Goal: Task Accomplishment & Management: Use online tool/utility

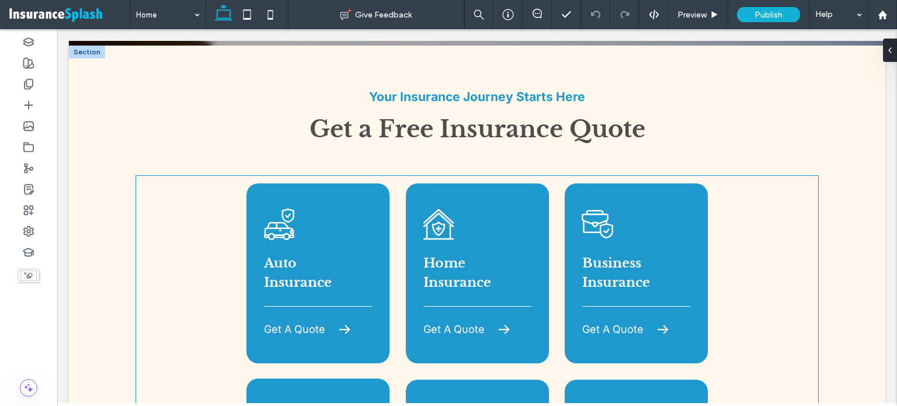
scroll to position [643, 0]
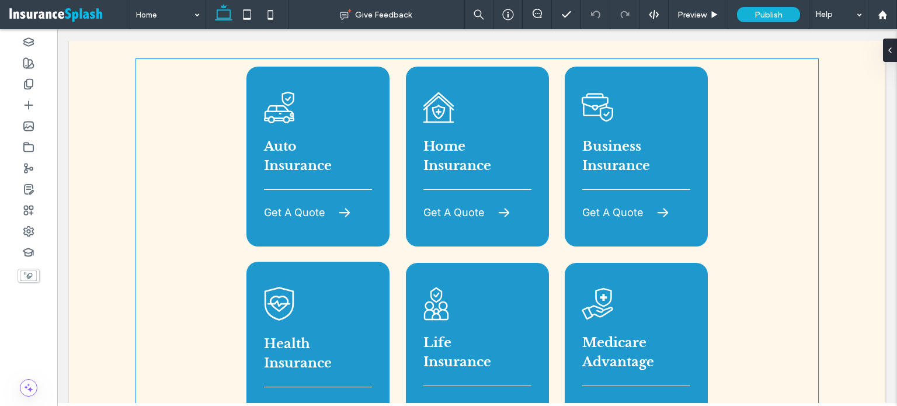
click at [358, 142] on div "A car with a shield and a check mark on it. Auto Insurance Get A Quote" at bounding box center [318, 157] width 143 height 180
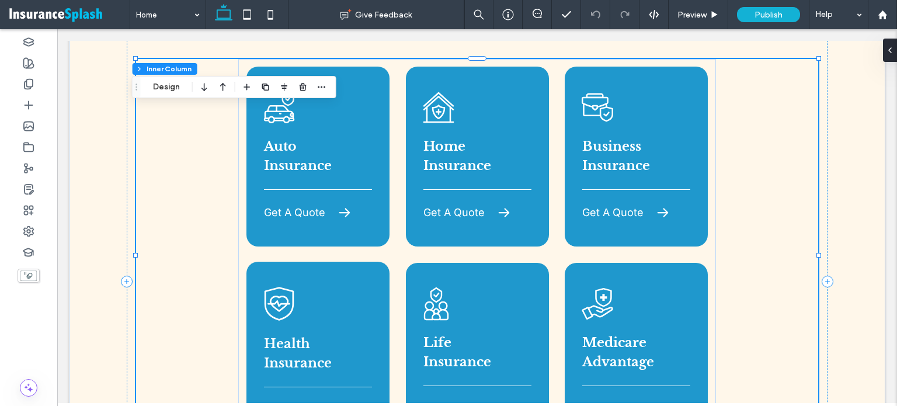
type input "**"
click at [349, 141] on div "A car with a shield and a check mark on it. Auto Insurance Get A Quote" at bounding box center [318, 157] width 143 height 180
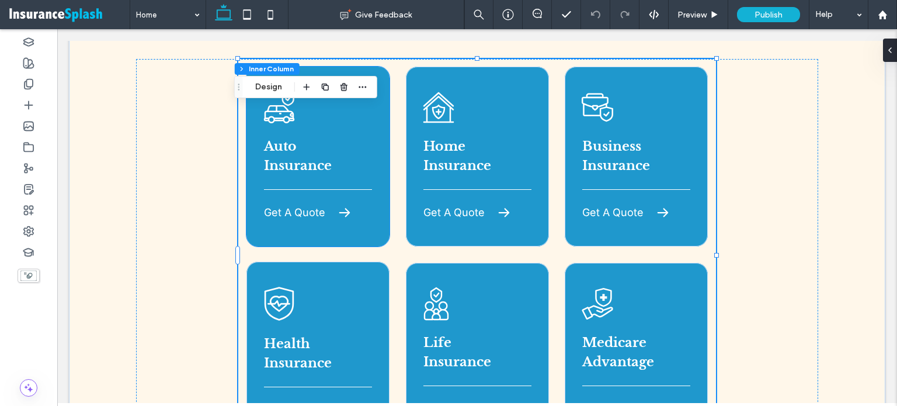
click at [302, 114] on div "A car with a shield and a check mark on it. Auto Insurance Get A Quote" at bounding box center [318, 157] width 143 height 180
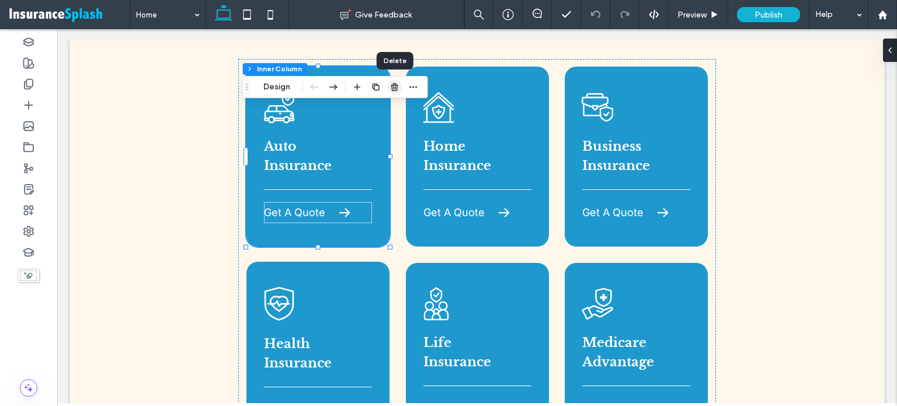
click at [397, 86] on use "button" at bounding box center [394, 87] width 7 height 8
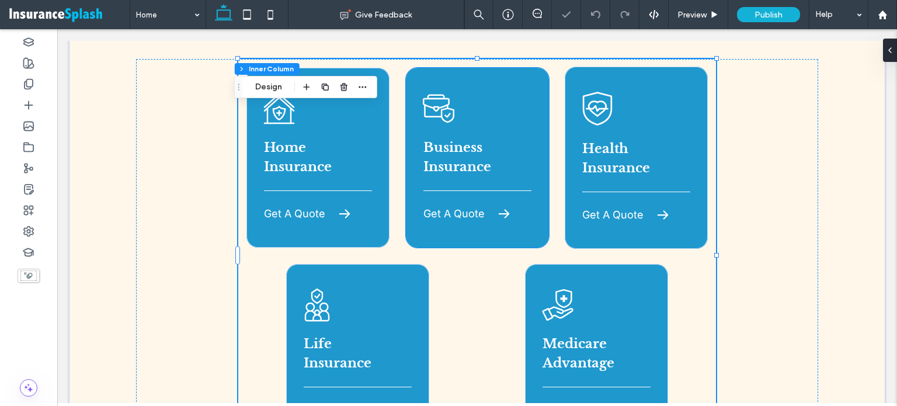
type input "**"
click at [519, 93] on div "A black and white icon of a briefcase and a shield with a check mark on it. Bus…" at bounding box center [477, 158] width 143 height 180
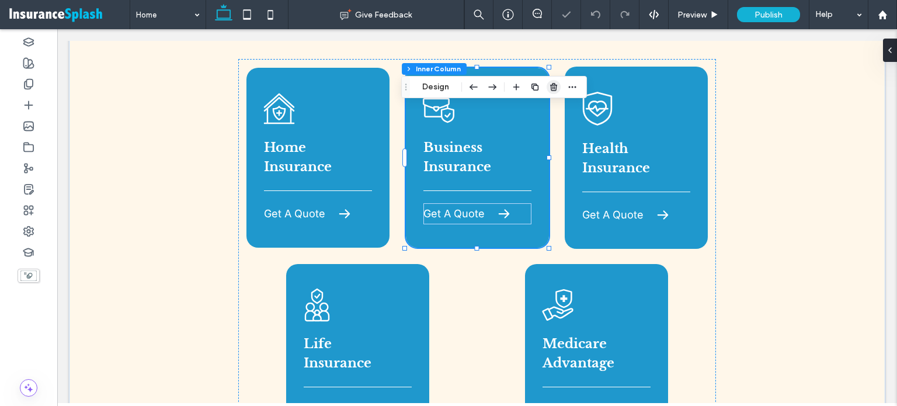
drag, startPoint x: 556, startPoint y: 89, endPoint x: 486, endPoint y: 63, distance: 74.7
click at [556, 89] on use "button" at bounding box center [553, 87] width 7 height 8
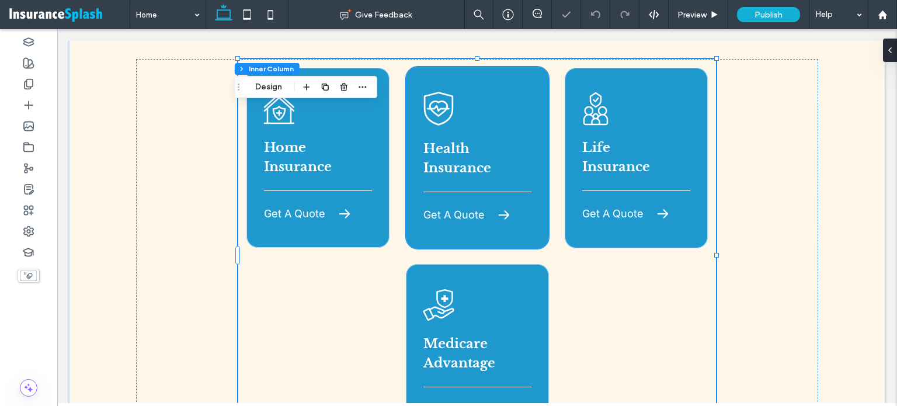
type input "**"
click at [529, 86] on div "A black and white shield with a heart on it. Health Insurance Get A Quote" at bounding box center [477, 158] width 143 height 182
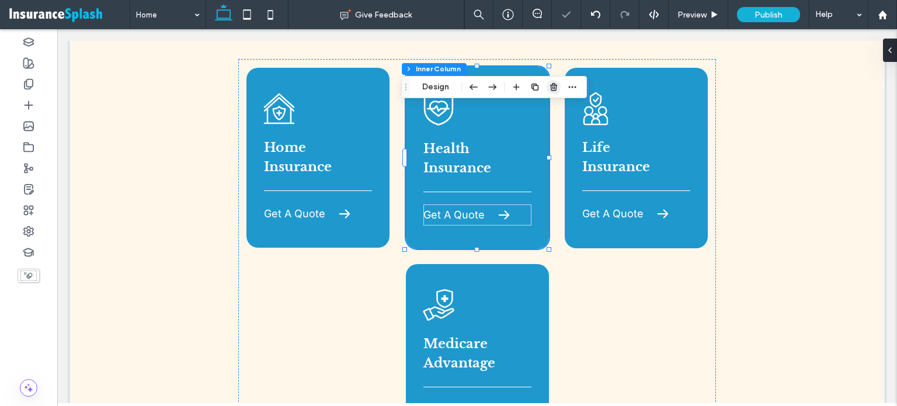
click at [558, 86] on span "button" at bounding box center [554, 87] width 14 height 14
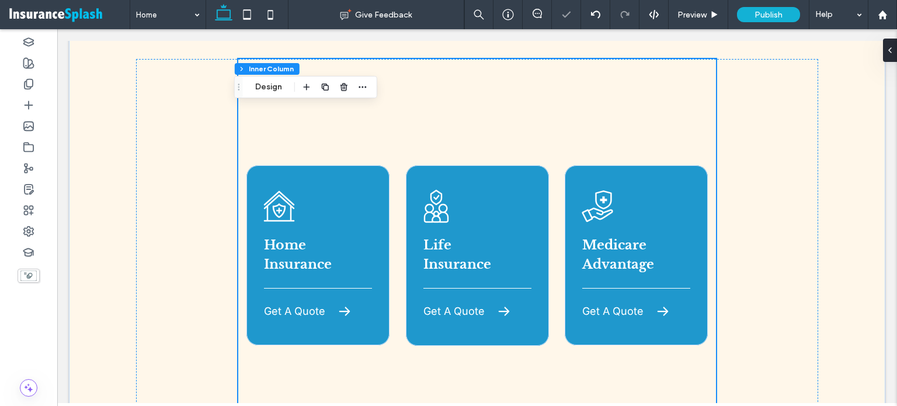
type input "**"
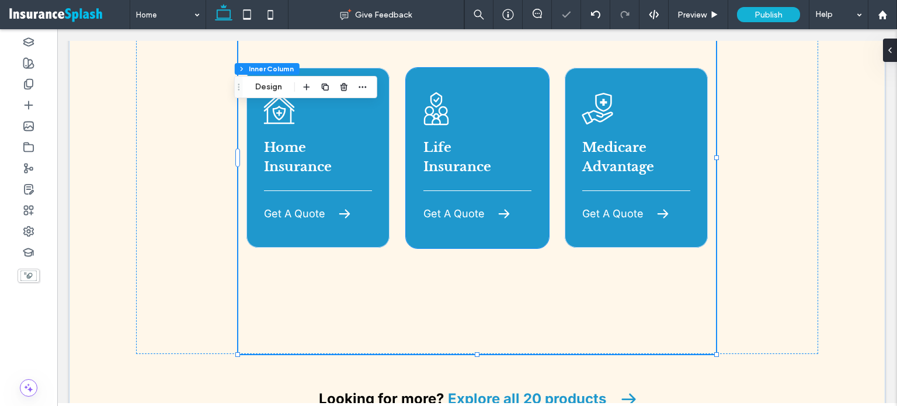
click at [528, 85] on div "A group of people standing next to each other with a shield and a check mark. L…" at bounding box center [477, 158] width 143 height 181
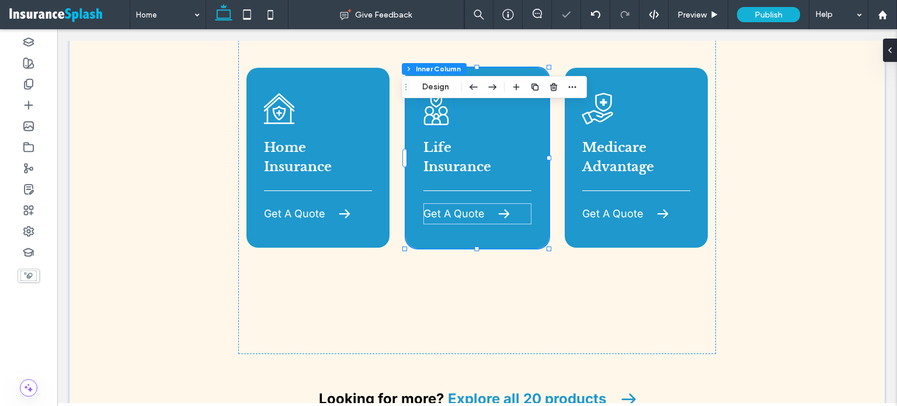
click at [435, 113] on icon "A group of people standing next to each other with a shield and a check mark." at bounding box center [436, 108] width 35 height 35
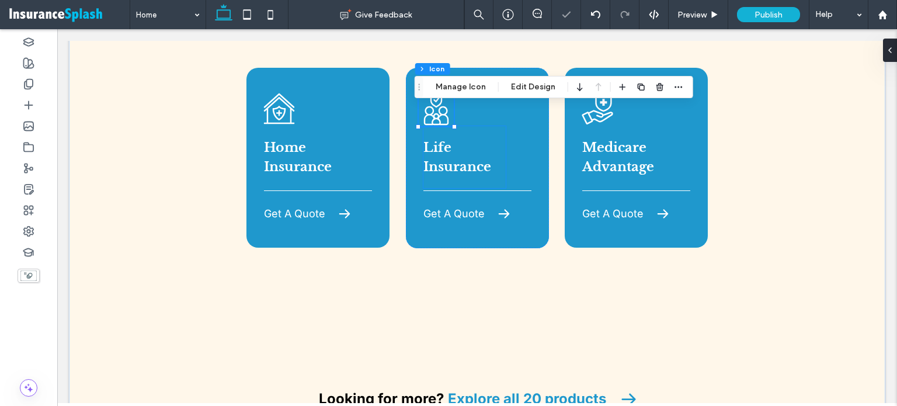
click at [434, 145] on strong "Life Insurance" at bounding box center [458, 157] width 68 height 35
click at [434, 145] on div "Life Insurance" at bounding box center [465, 157] width 82 height 62
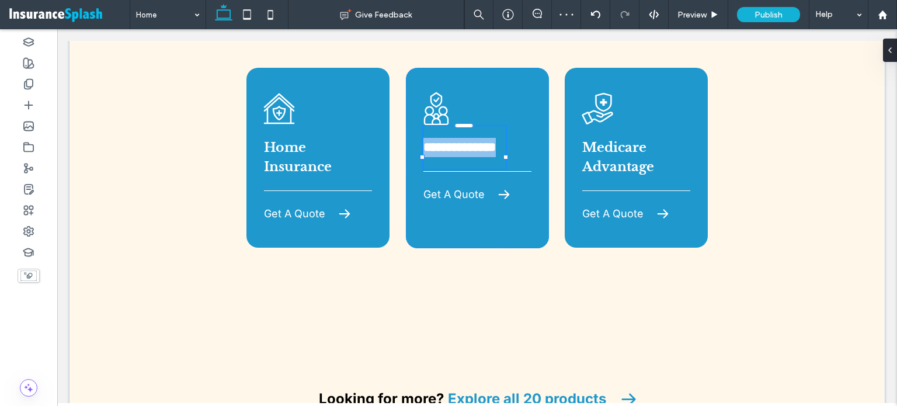
type input "**********"
type input "**"
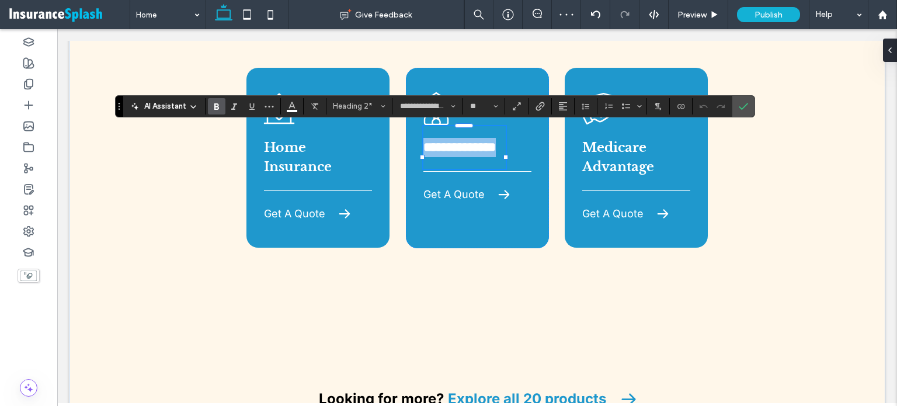
click at [434, 145] on strong "**********" at bounding box center [460, 147] width 72 height 13
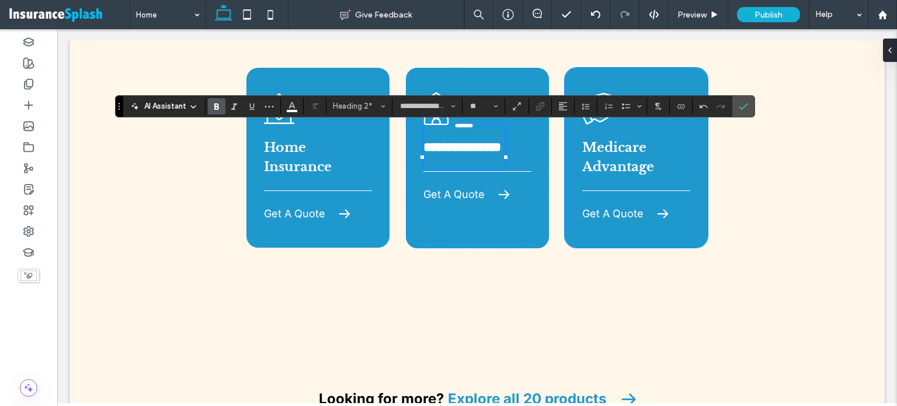
click at [619, 152] on strong "Medicare Advantage" at bounding box center [618, 157] width 72 height 35
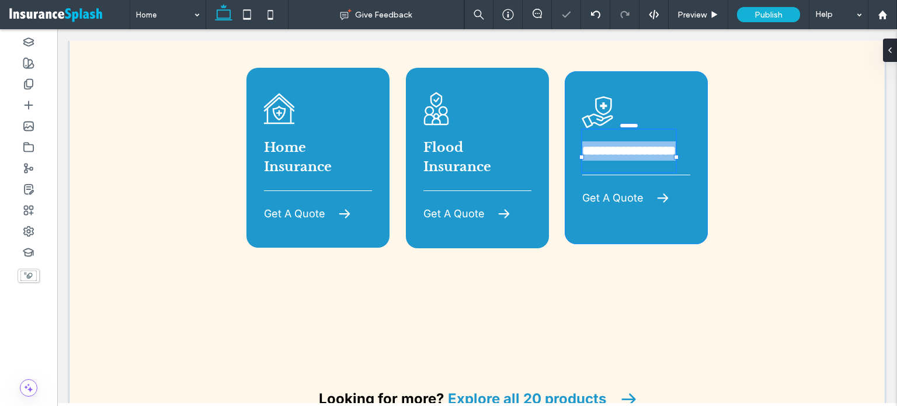
type input "**********"
type input "**"
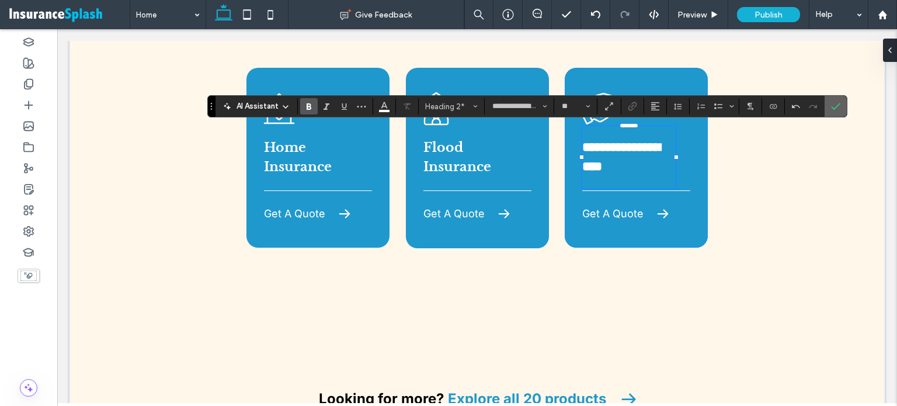
click at [841, 104] on label "Confirm" at bounding box center [836, 106] width 18 height 21
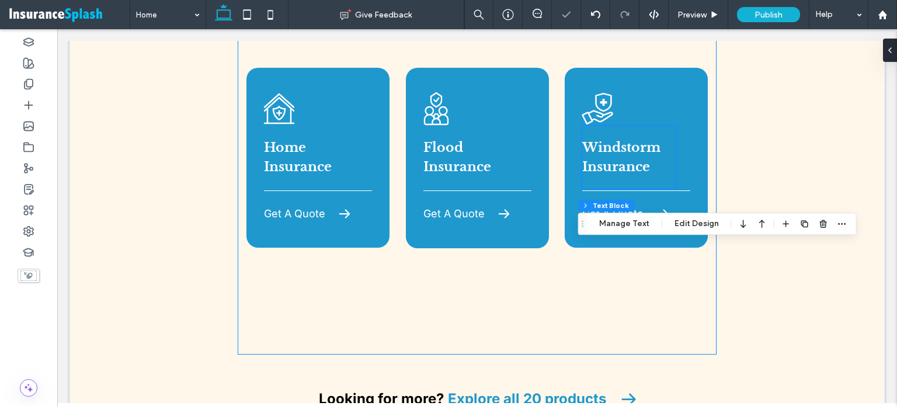
scroll to position [623, 0]
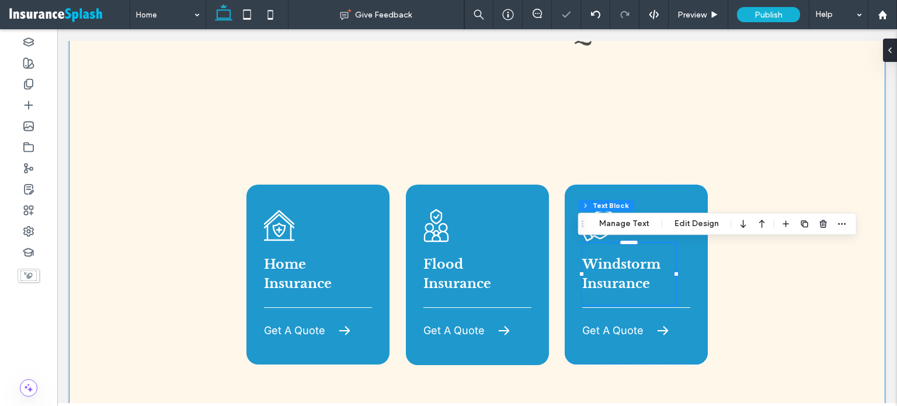
click at [86, 344] on div "Your Insurance Journey Starts Here A house with a shield and a cross on it. Hom…" at bounding box center [477, 300] width 817 height 705
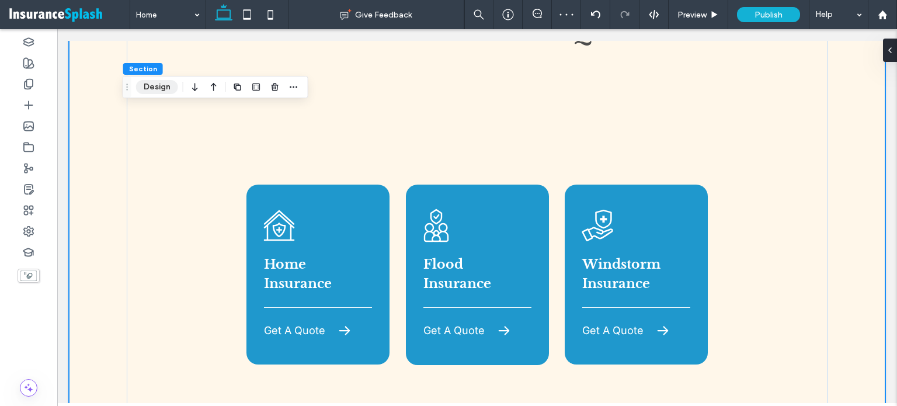
click at [157, 89] on button "Design" at bounding box center [157, 87] width 42 height 14
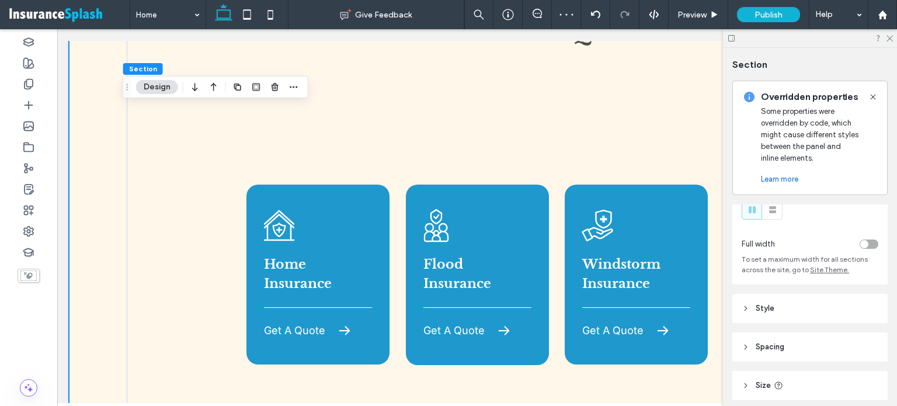
scroll to position [124, 0]
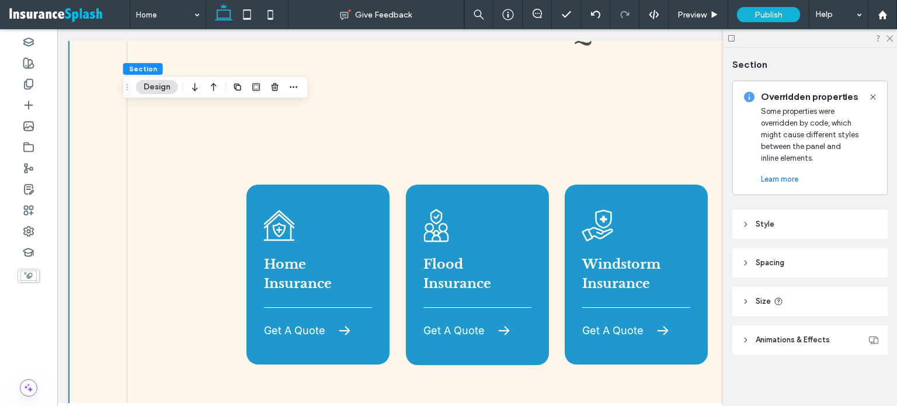
click at [806, 254] on header "Spacing" at bounding box center [810, 262] width 155 height 29
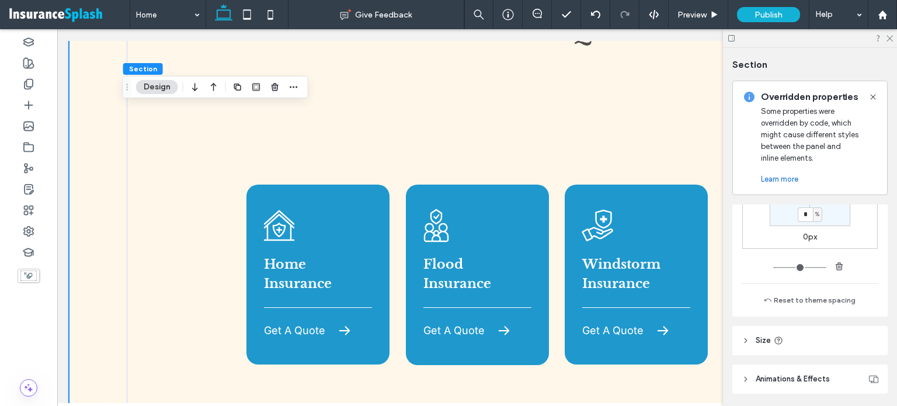
scroll to position [358, 0]
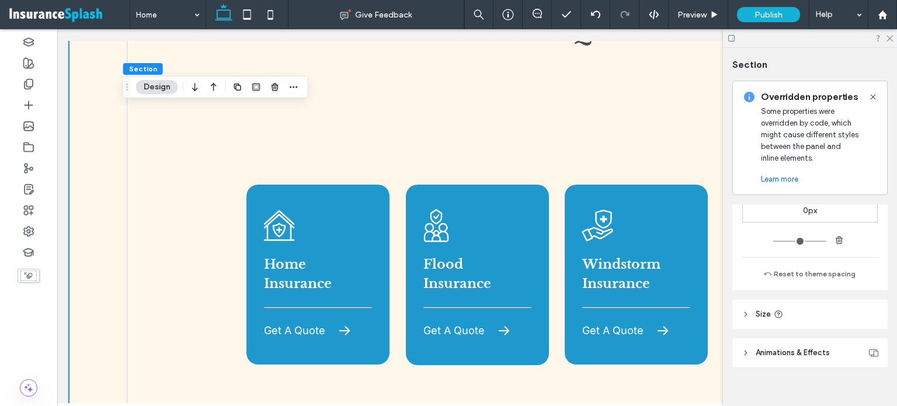
click at [790, 324] on header "Size" at bounding box center [810, 314] width 155 height 29
click at [820, 337] on div "**** px" at bounding box center [824, 344] width 109 height 20
type input "***"
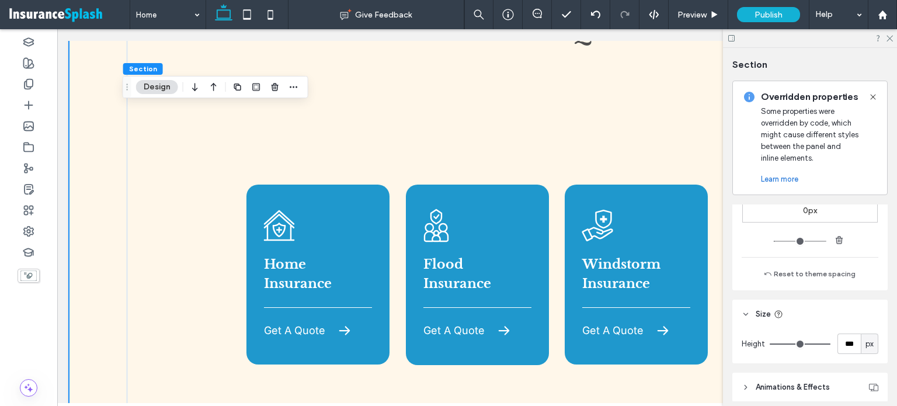
type input "***"
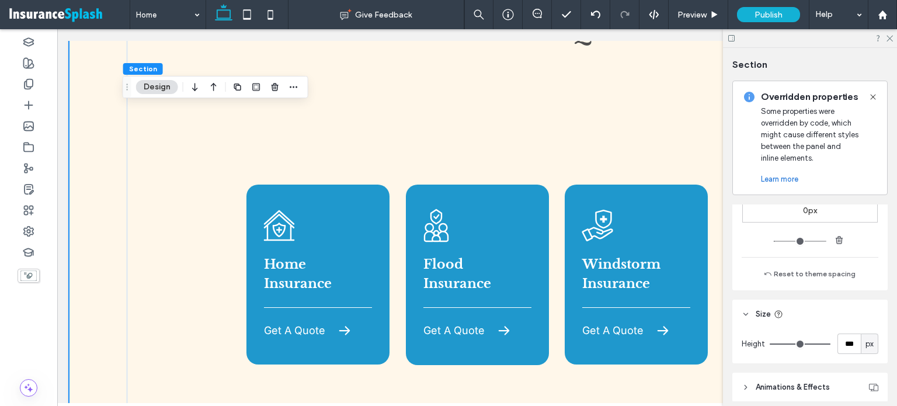
type input "***"
type input "**"
type input "***"
type input "*"
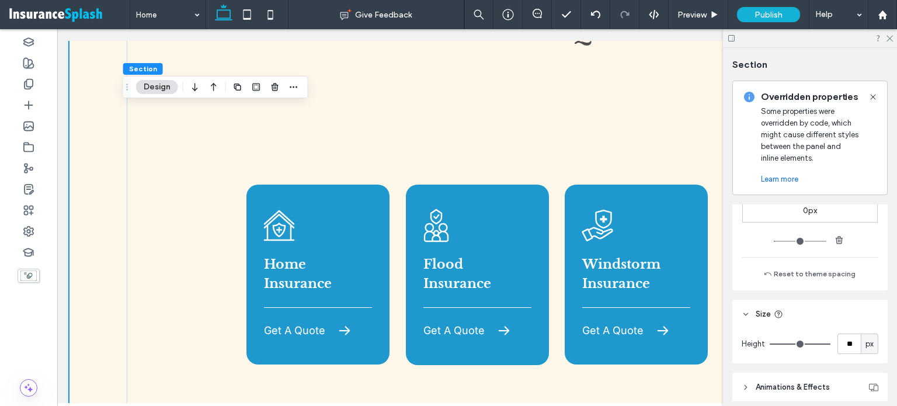
type input "*"
drag, startPoint x: 818, startPoint y: 341, endPoint x: 695, endPoint y: 346, distance: 122.8
type input "*"
click at [770, 345] on input "range" at bounding box center [800, 343] width 61 height 1
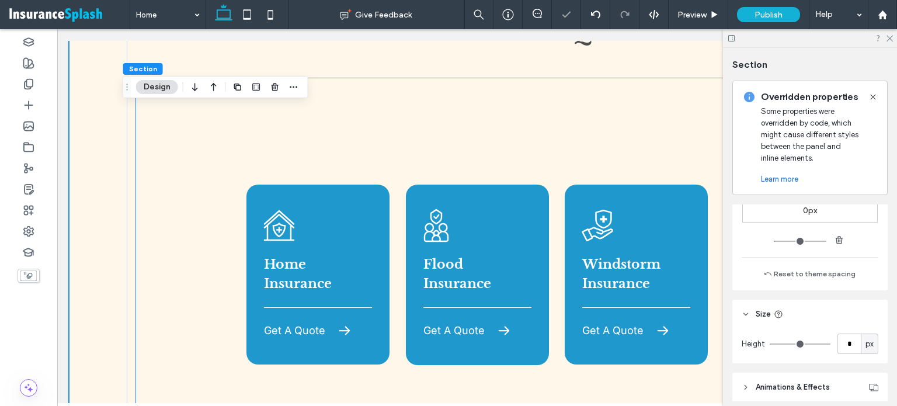
scroll to position [506, 0]
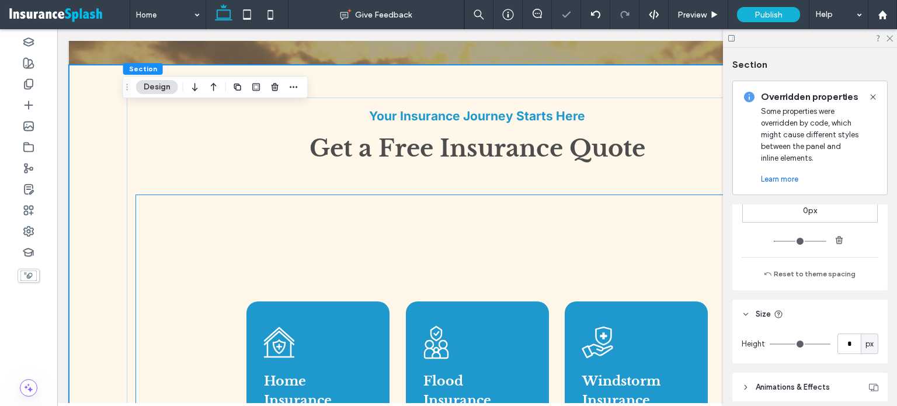
click at [183, 275] on div "A house with a shield and a cross on it. Home Insurance Get A Quote A hand hold…" at bounding box center [477, 391] width 682 height 393
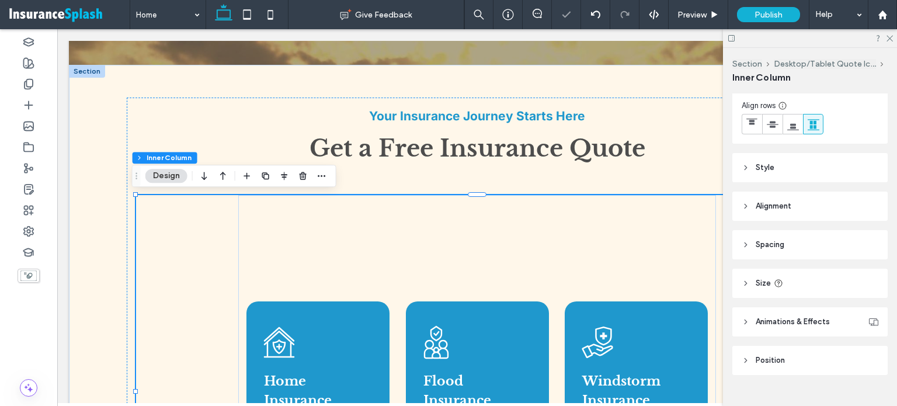
scroll to position [254, 0]
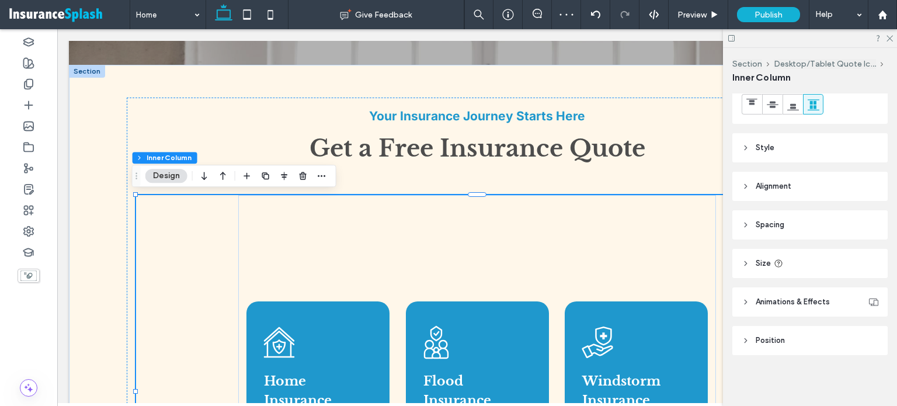
click at [803, 258] on header "Size" at bounding box center [810, 263] width 155 height 29
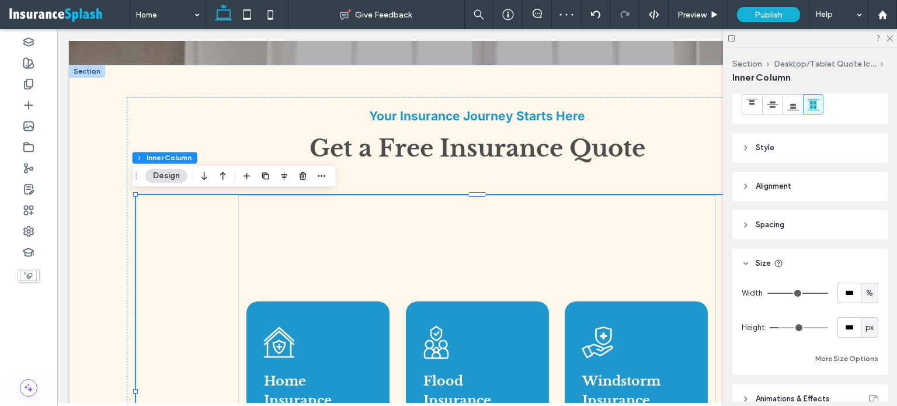
type input "***"
type input "*"
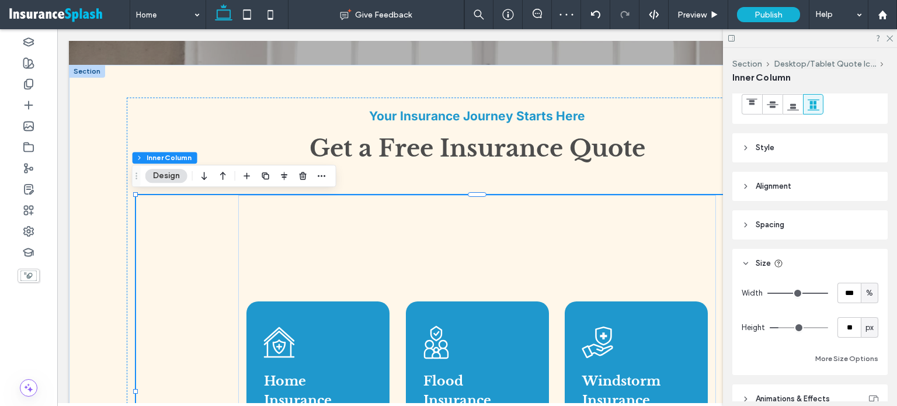
type input "*"
drag, startPoint x: 738, startPoint y: 320, endPoint x: 693, endPoint y: 313, distance: 46.1
type input "*"
click at [770, 327] on input "range" at bounding box center [799, 327] width 58 height 1
type input "**"
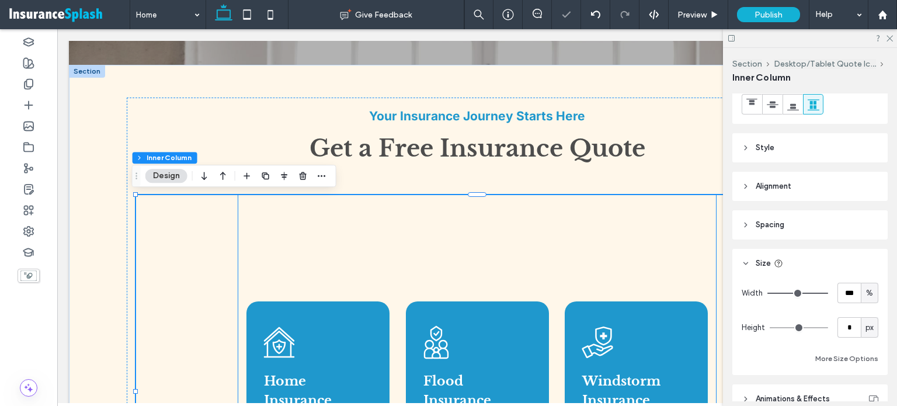
click at [304, 254] on div "A house with a shield and a cross on it. Home Insurance Get A Quote A hand hold…" at bounding box center [477, 391] width 478 height 393
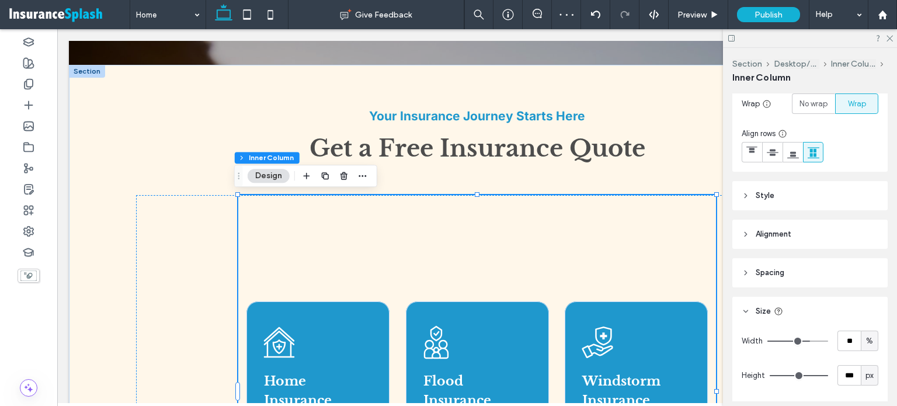
scroll to position [292, 0]
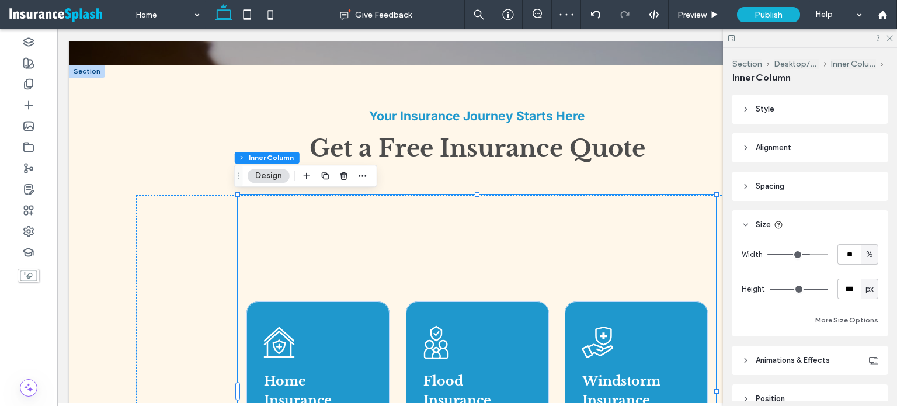
type input "***"
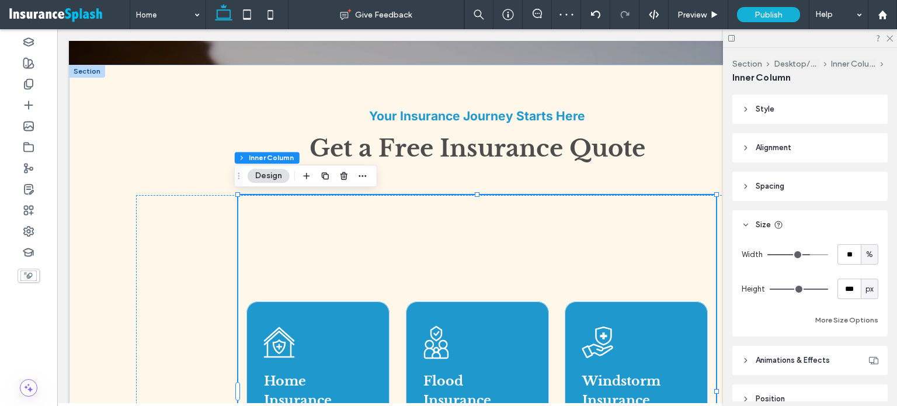
type input "***"
type input "*"
drag, startPoint x: 818, startPoint y: 289, endPoint x: 728, endPoint y: 291, distance: 89.4
type input "*"
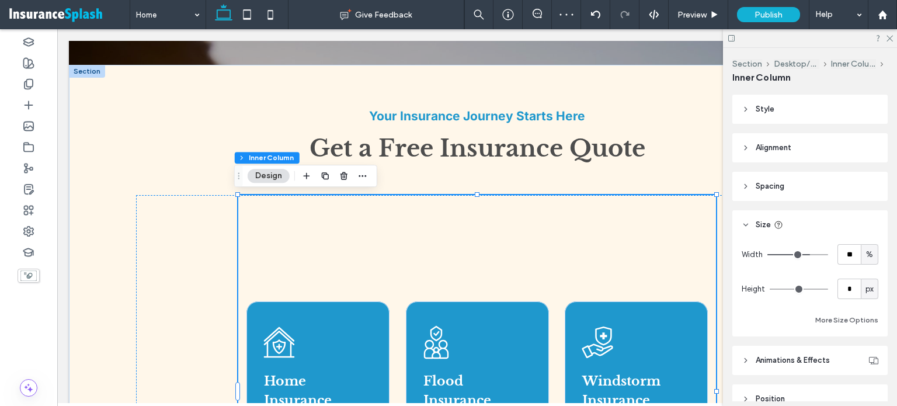
click at [770, 290] on input "range" at bounding box center [799, 289] width 58 height 1
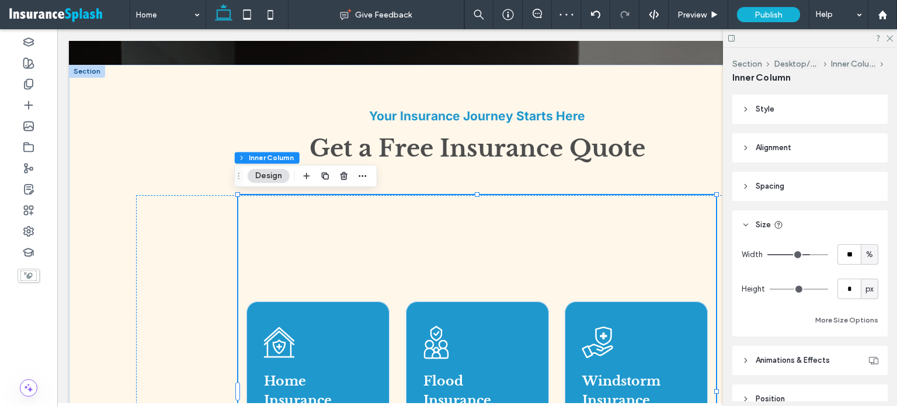
type input "**"
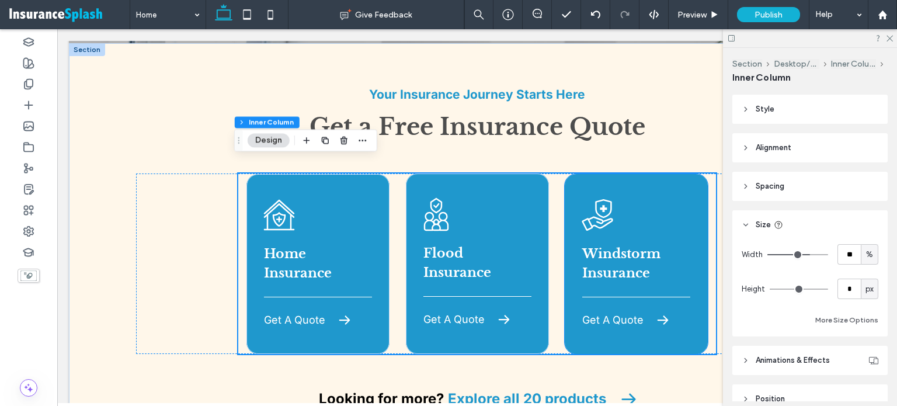
scroll to position [526, 0]
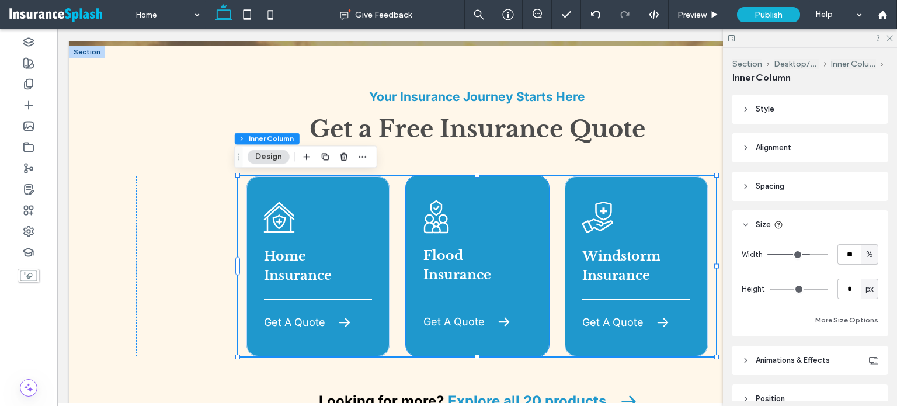
click at [430, 221] on icon "A group of people standing next to each other with a shield and a check mark." at bounding box center [436, 216] width 35 height 35
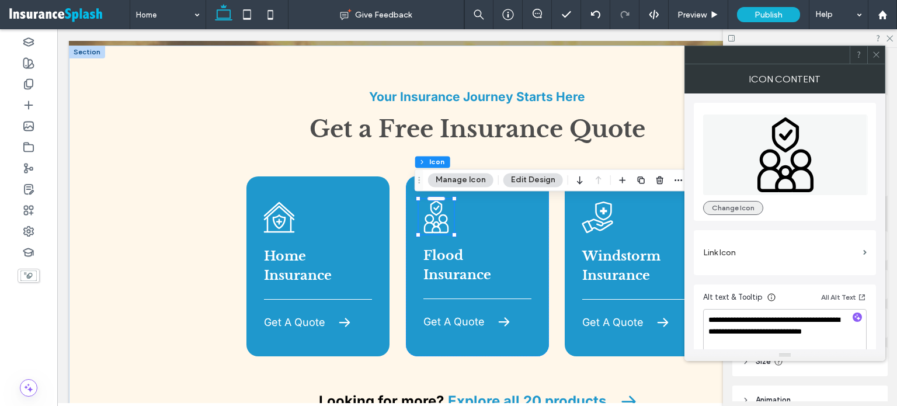
click at [743, 201] on button "Change Icon" at bounding box center [733, 208] width 60 height 14
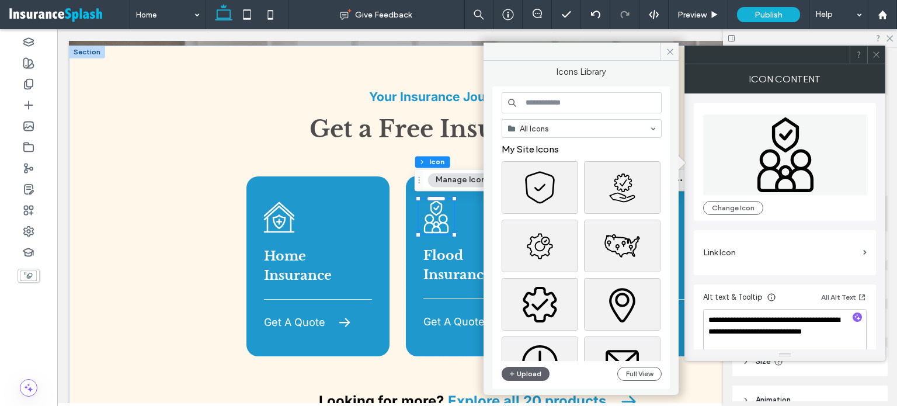
click at [544, 106] on input at bounding box center [582, 102] width 160 height 21
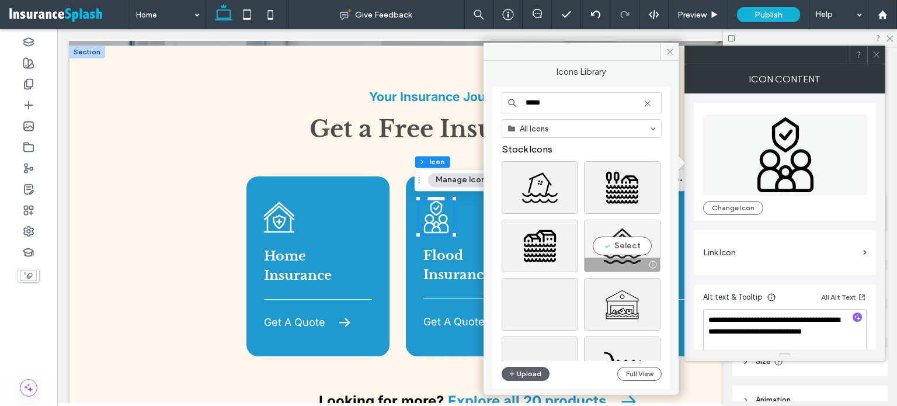
type input "*****"
click at [612, 263] on div at bounding box center [622, 265] width 75 height 14
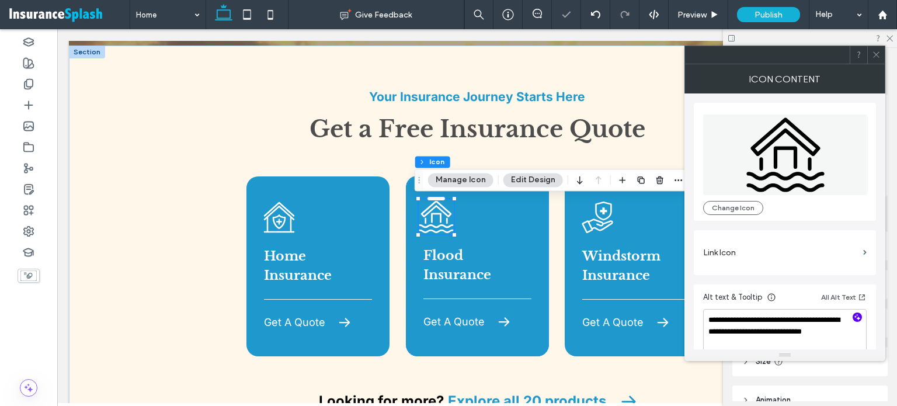
click at [858, 320] on icon "button" at bounding box center [857, 317] width 8 height 8
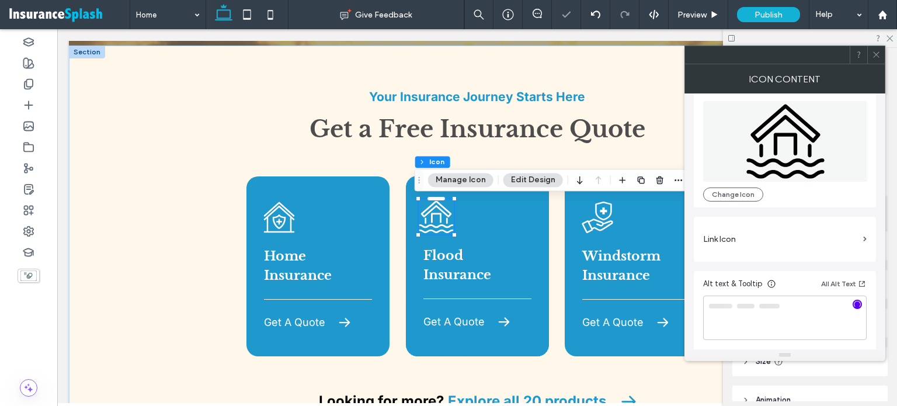
scroll to position [14, 0]
type textarea "**********"
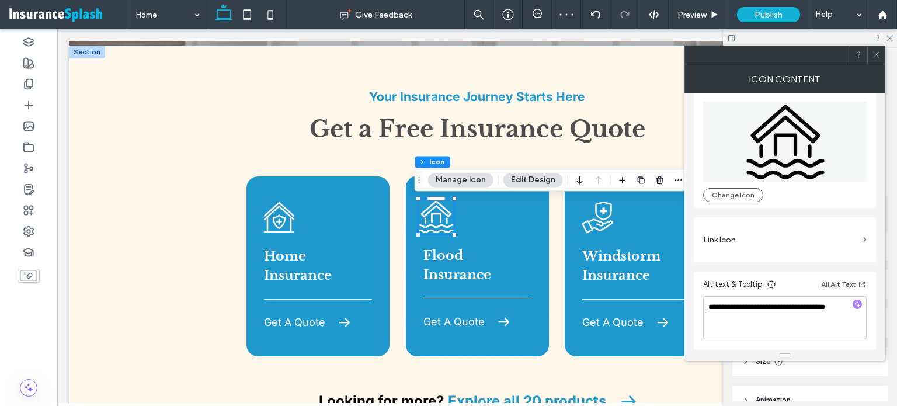
click at [875, 51] on icon at bounding box center [876, 54] width 9 height 9
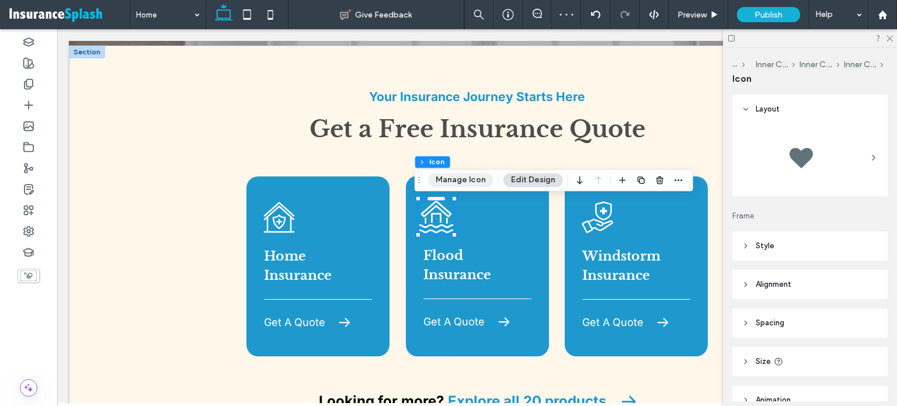
click at [470, 184] on button "Manage Icon" at bounding box center [460, 180] width 65 height 14
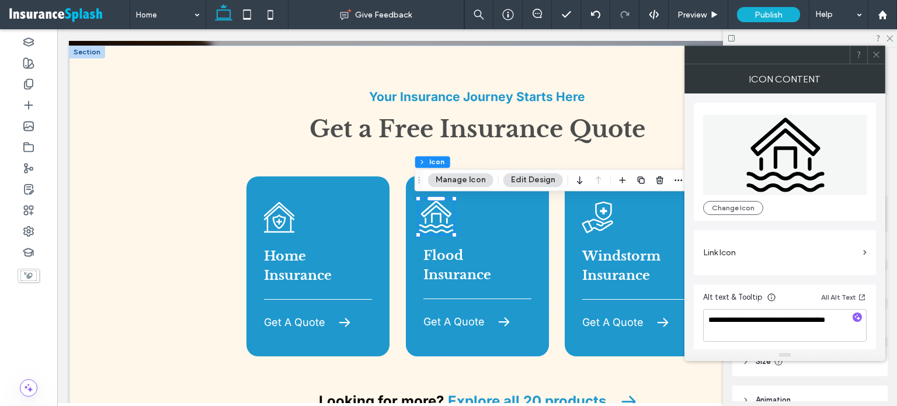
click at [736, 256] on label "Link Icon" at bounding box center [780, 253] width 155 height 22
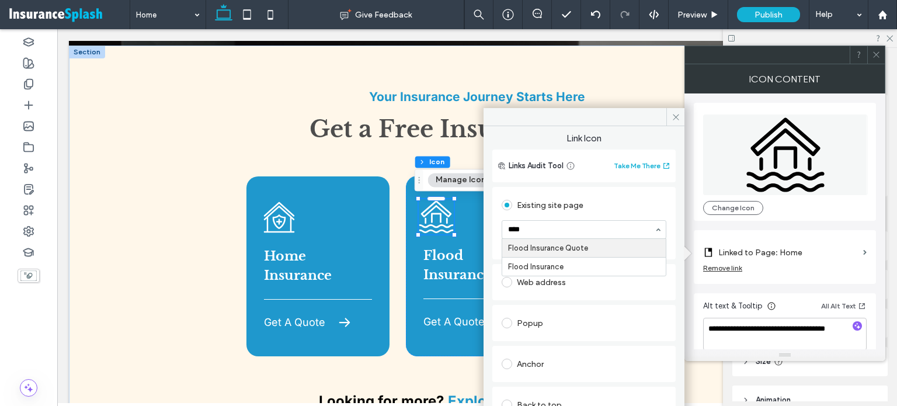
type input "*****"
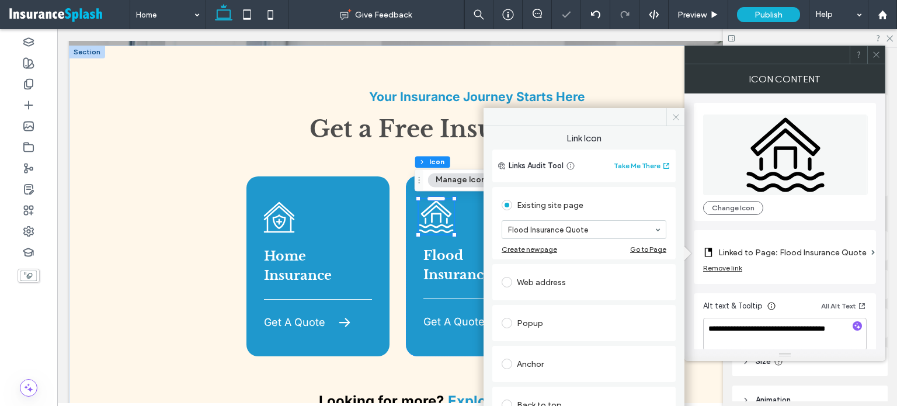
click at [675, 119] on icon at bounding box center [676, 117] width 9 height 9
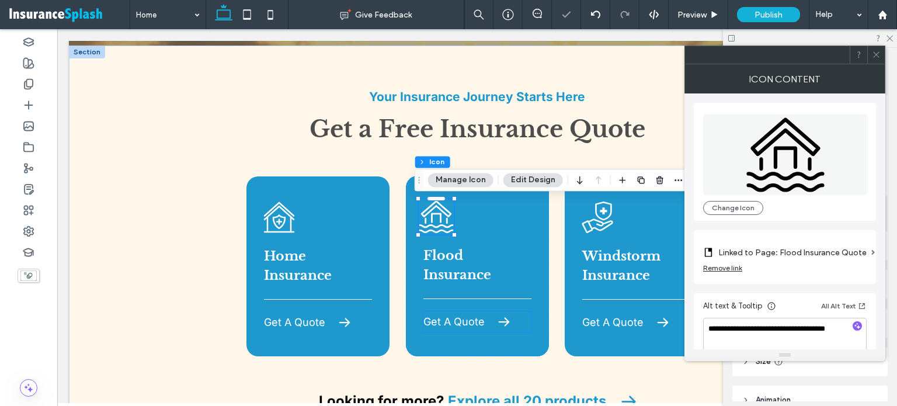
click at [449, 324] on link "Get A Quote" at bounding box center [454, 321] width 61 height 12
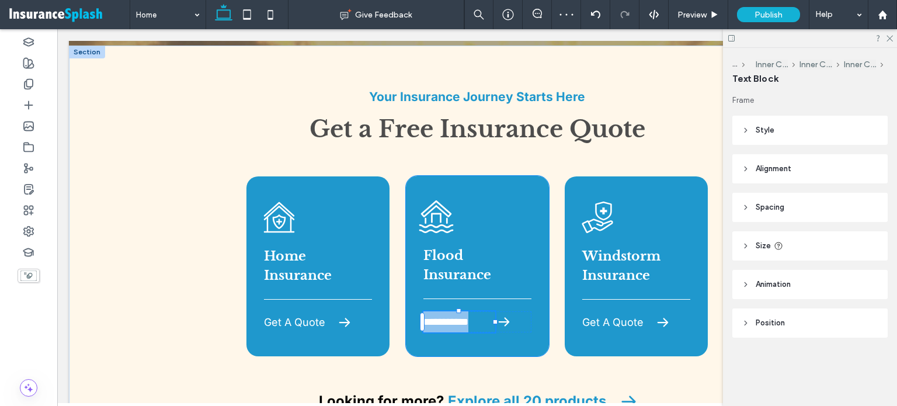
type input "*****"
type input "**"
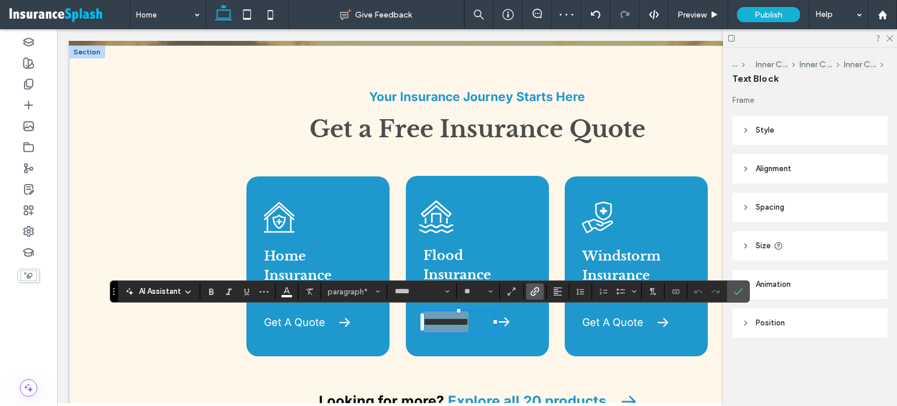
click at [530, 293] on icon "Link" at bounding box center [534, 291] width 9 height 9
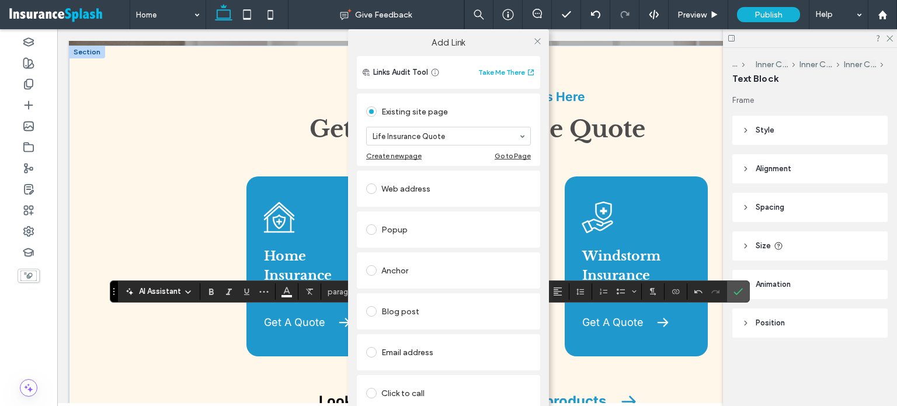
click at [411, 126] on section "Life Insurance Quote" at bounding box center [448, 136] width 165 height 30
type input "*****"
click at [534, 34] on span at bounding box center [537, 41] width 9 height 18
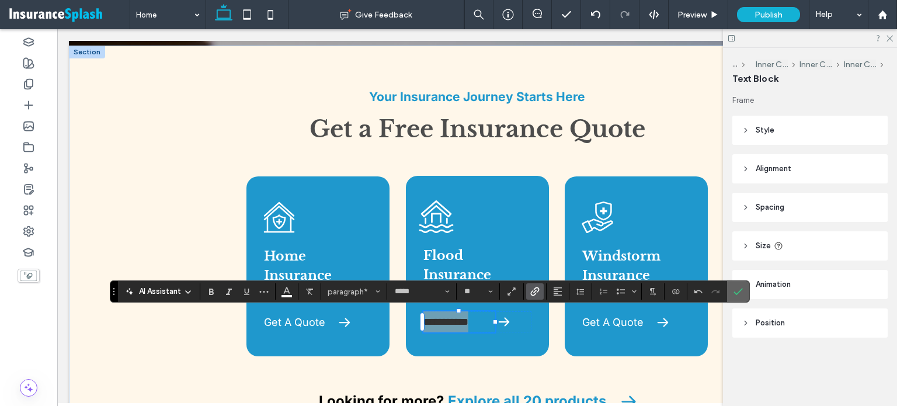
click at [734, 290] on icon "Confirm" at bounding box center [738, 291] width 9 height 9
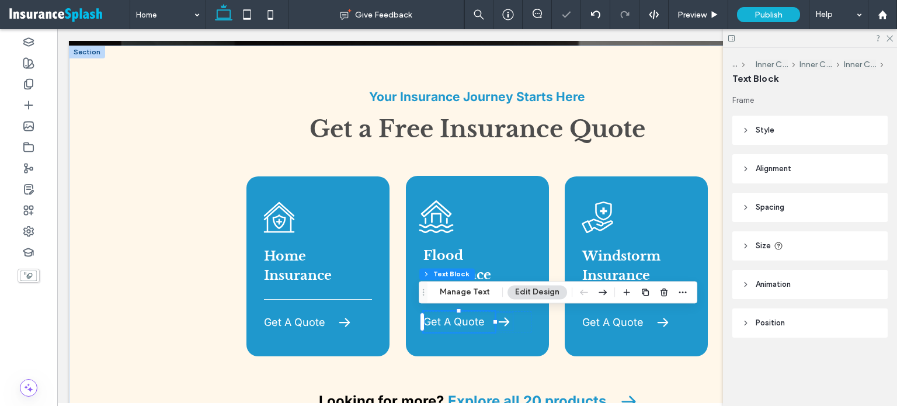
click at [503, 323] on icon at bounding box center [503, 322] width 11 height 9
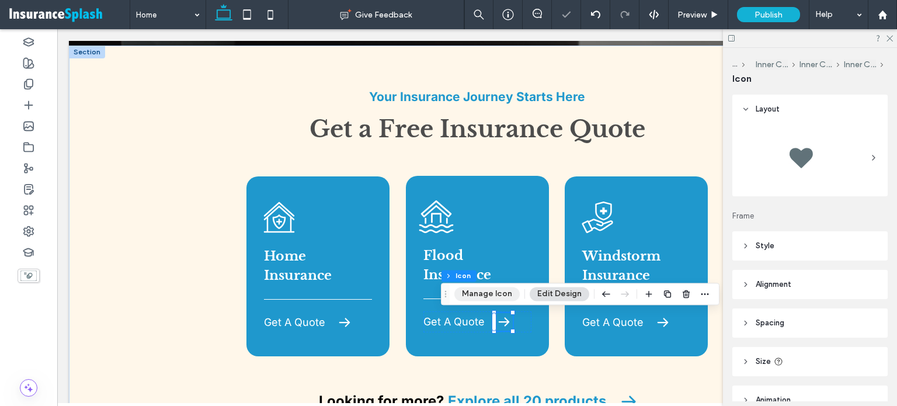
click at [488, 296] on button "Manage Icon" at bounding box center [486, 294] width 65 height 14
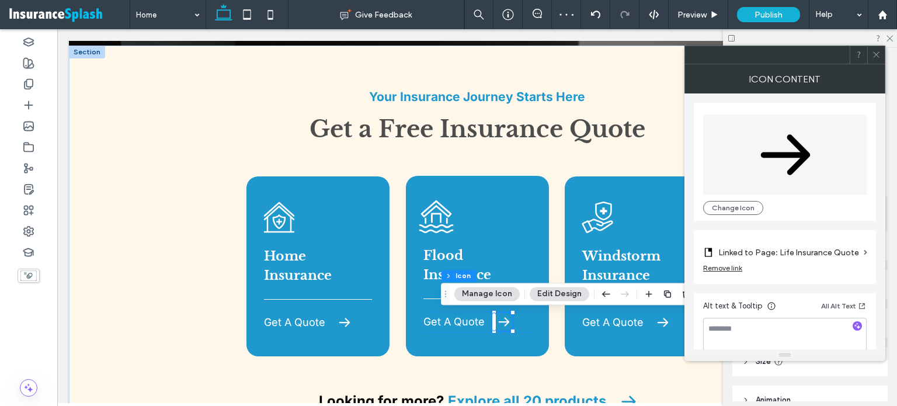
click at [756, 243] on label "Linked to Page: Life Insurance Quote" at bounding box center [789, 253] width 141 height 22
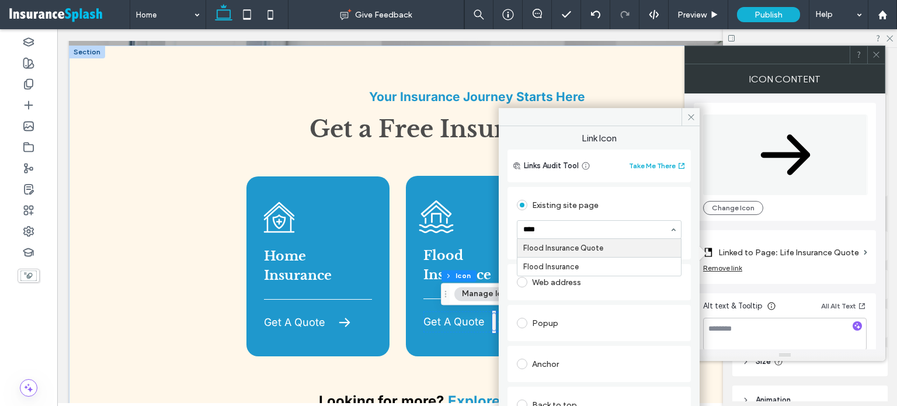
type input "*****"
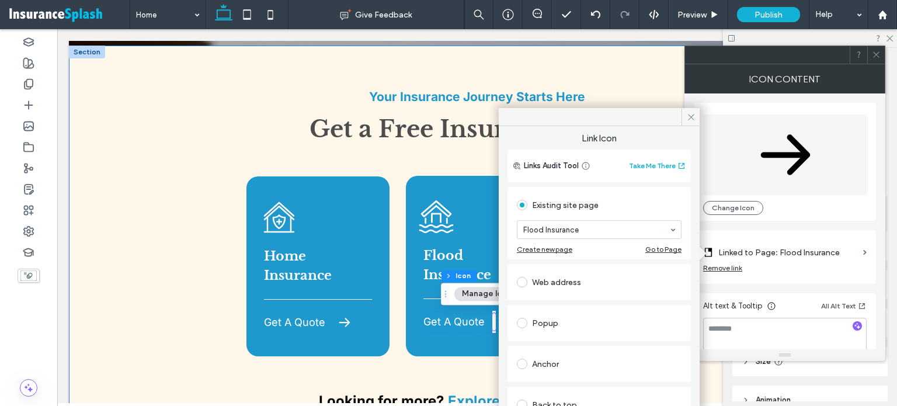
click at [119, 259] on div "Your Insurance Journey Starts Here A house with a shield and a cross on it. Hom…" at bounding box center [477, 292] width 817 height 493
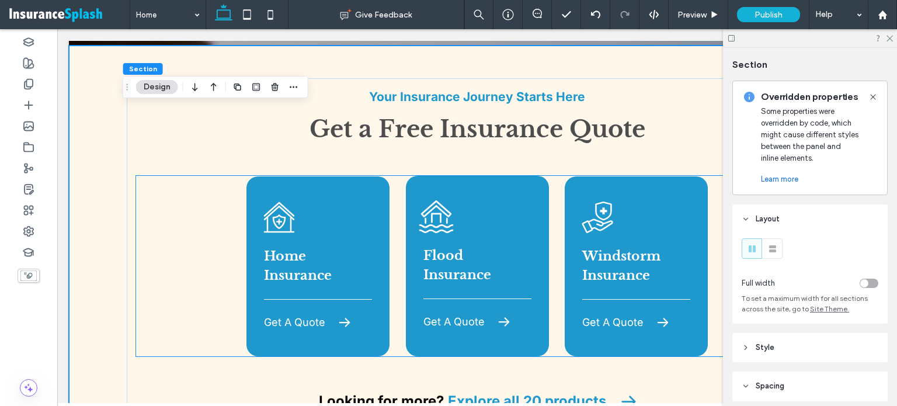
click at [594, 221] on icon at bounding box center [597, 218] width 31 height 32
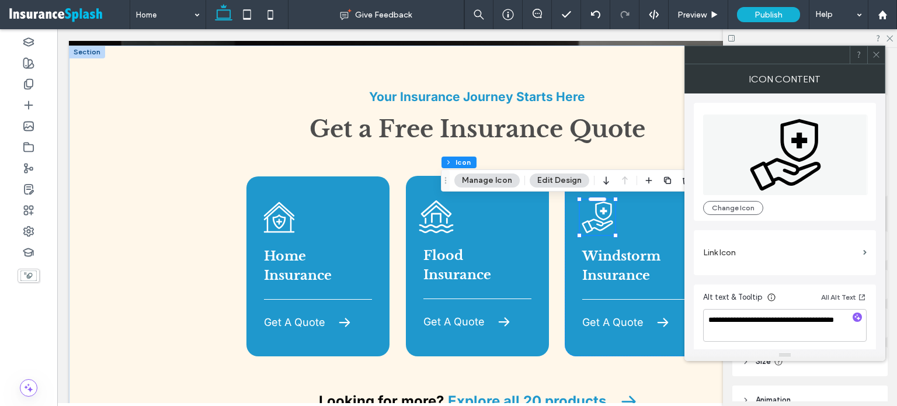
click at [727, 214] on div "A hand holding a shield with a cross on it. Change Icon" at bounding box center [785, 162] width 182 height 118
click at [731, 210] on button "Change Icon" at bounding box center [733, 208] width 60 height 14
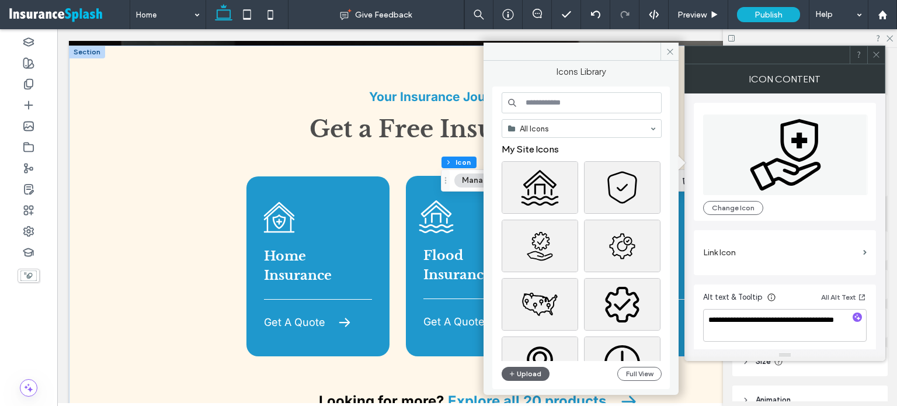
click at [564, 105] on input at bounding box center [582, 102] width 160 height 21
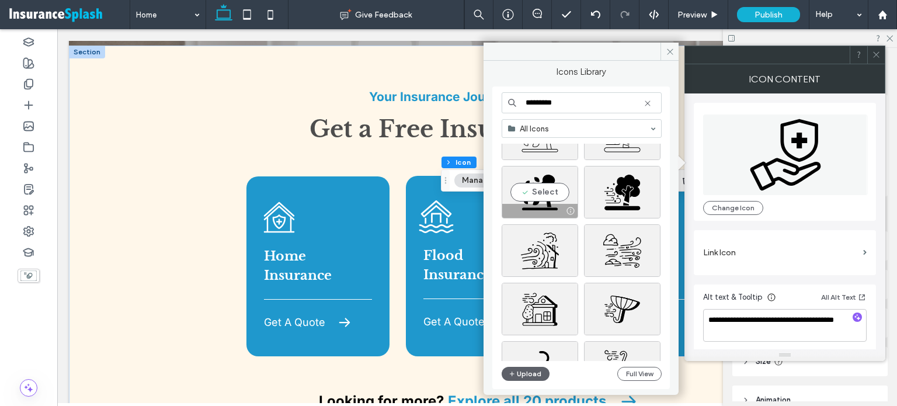
scroll to position [58, 0]
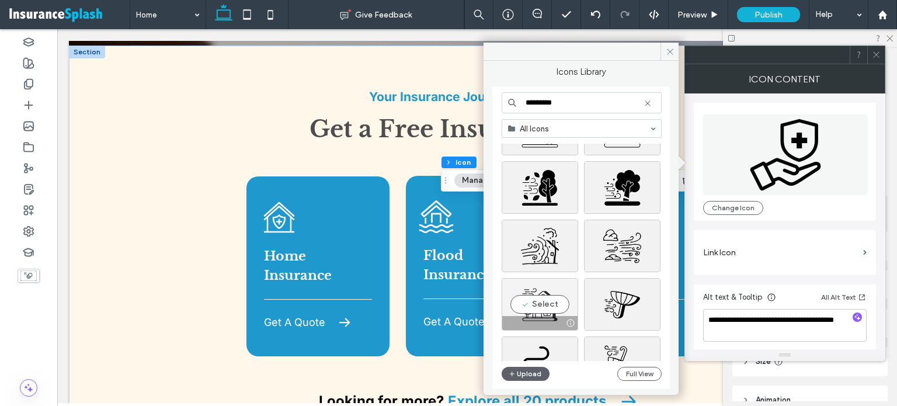
type input "*********"
click at [543, 317] on div at bounding box center [539, 323] width 75 height 14
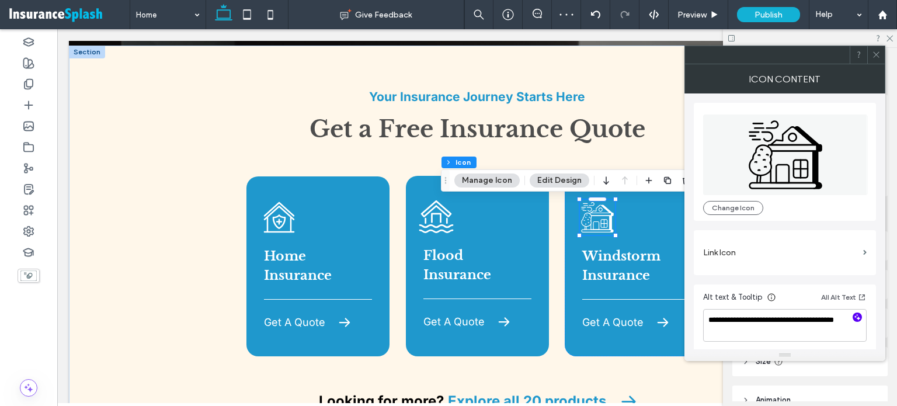
click at [858, 317] on use "button" at bounding box center [858, 317] width 6 height 6
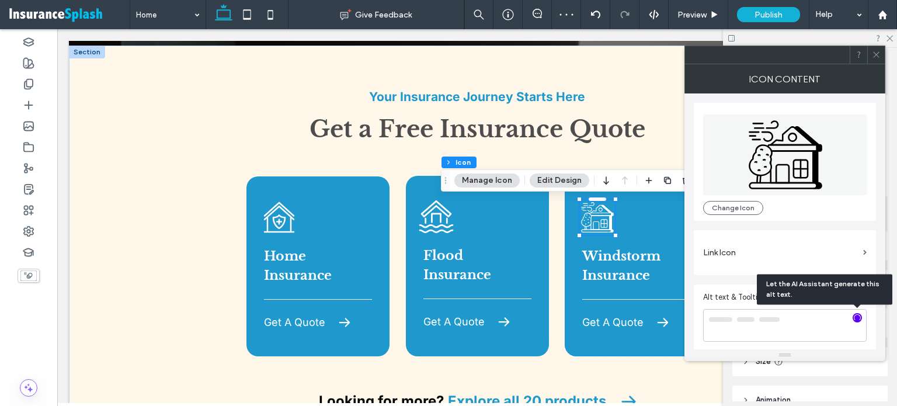
type textarea "**********"
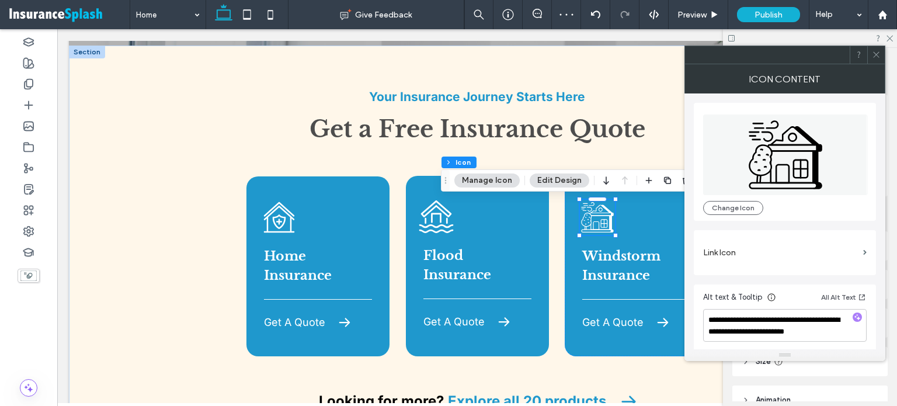
click at [876, 54] on icon at bounding box center [876, 54] width 9 height 9
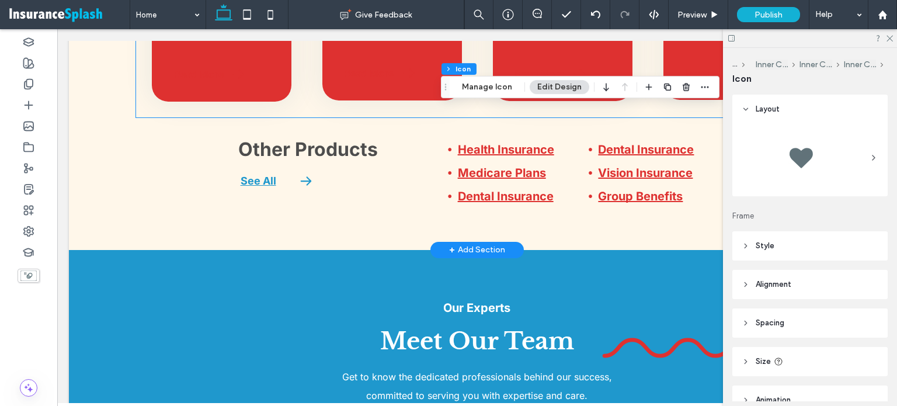
scroll to position [2512, 0]
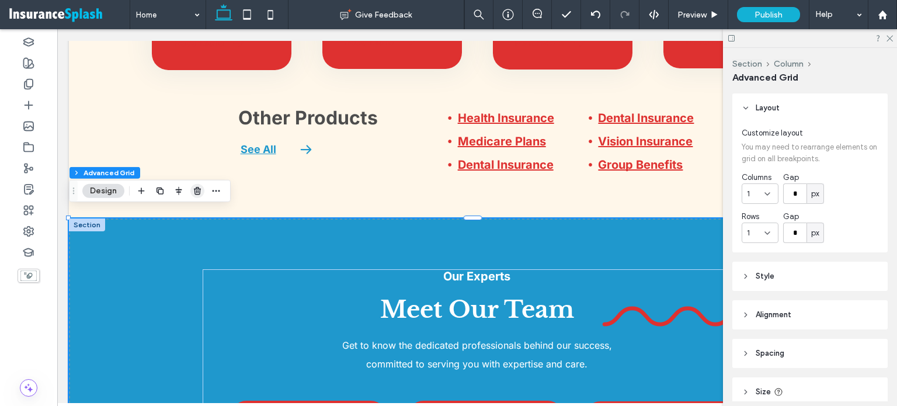
click at [196, 193] on icon "button" at bounding box center [197, 190] width 9 height 9
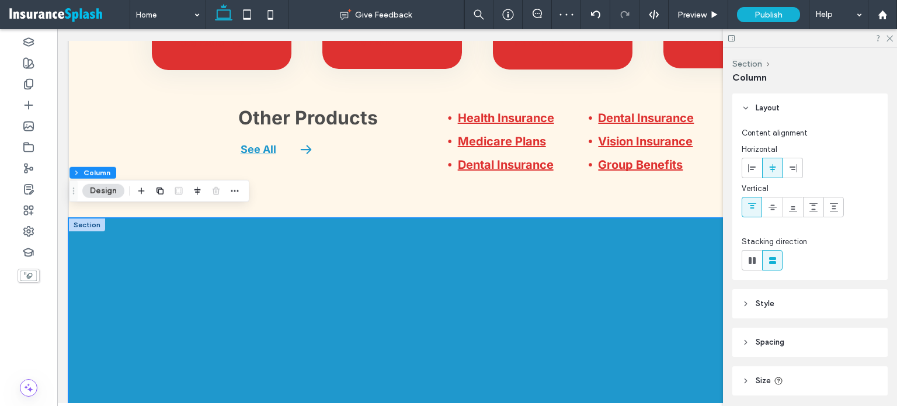
click at [89, 218] on div at bounding box center [87, 224] width 36 height 13
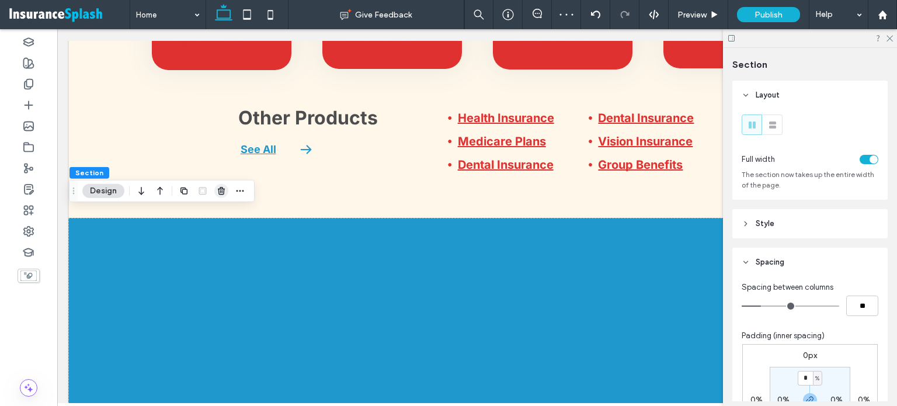
click at [224, 192] on icon "button" at bounding box center [221, 190] width 9 height 9
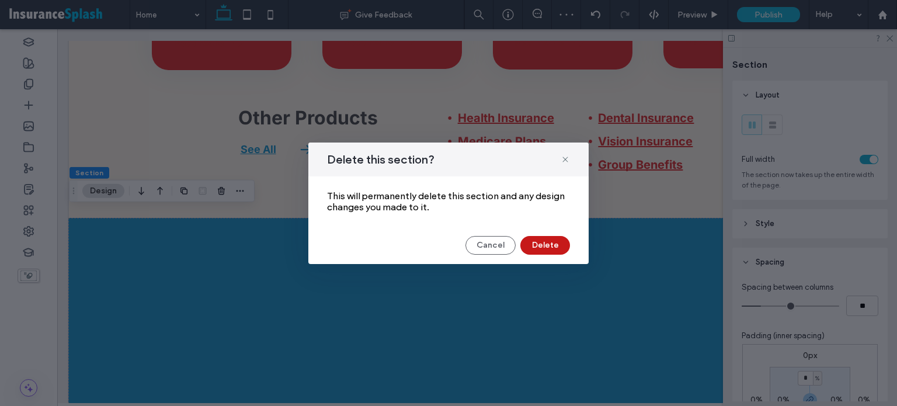
click at [549, 242] on button "Delete" at bounding box center [545, 245] width 50 height 19
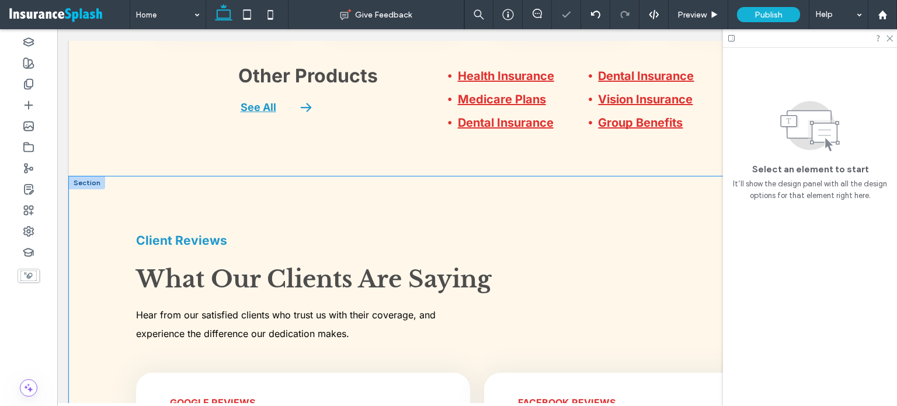
scroll to position [2570, 0]
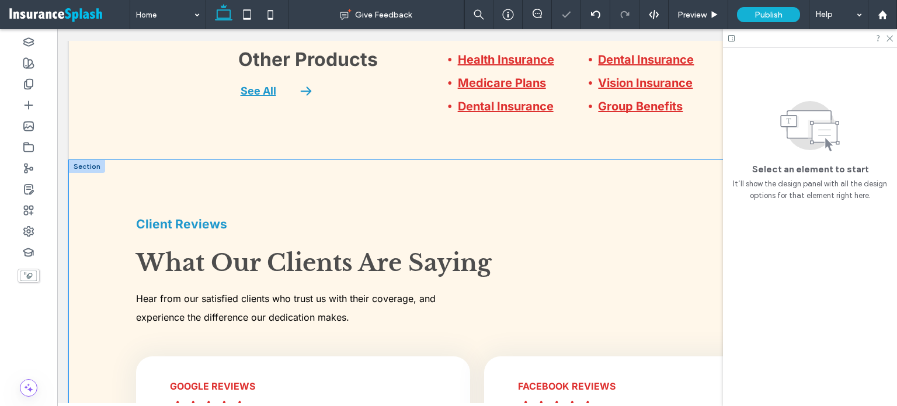
click at [89, 160] on div at bounding box center [87, 166] width 36 height 13
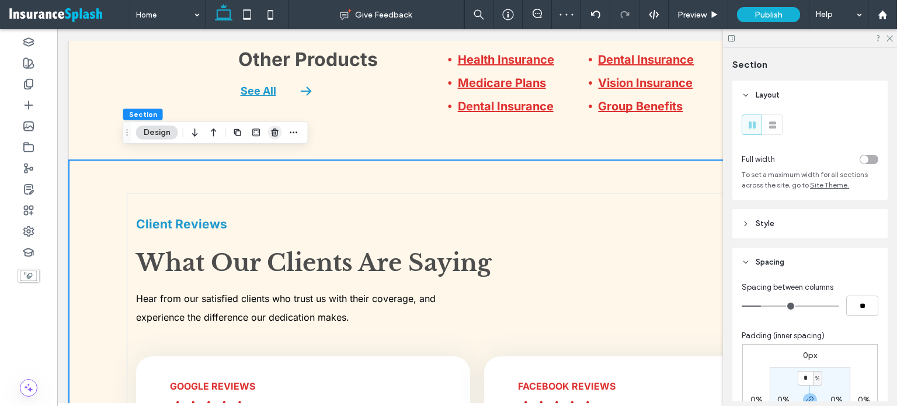
click at [274, 132] on use "button" at bounding box center [275, 133] width 7 height 8
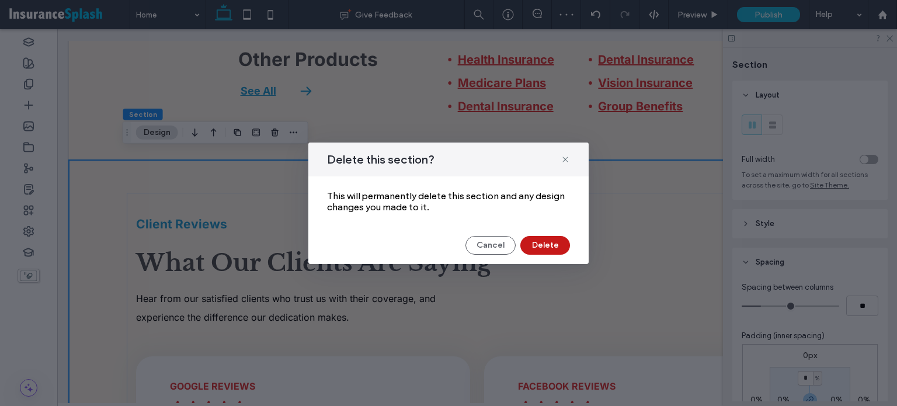
click at [532, 240] on button "Delete" at bounding box center [545, 245] width 50 height 19
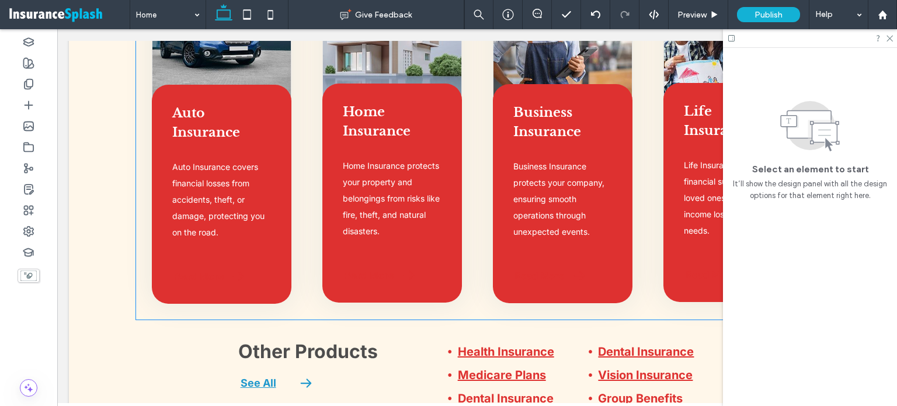
scroll to position [2103, 0]
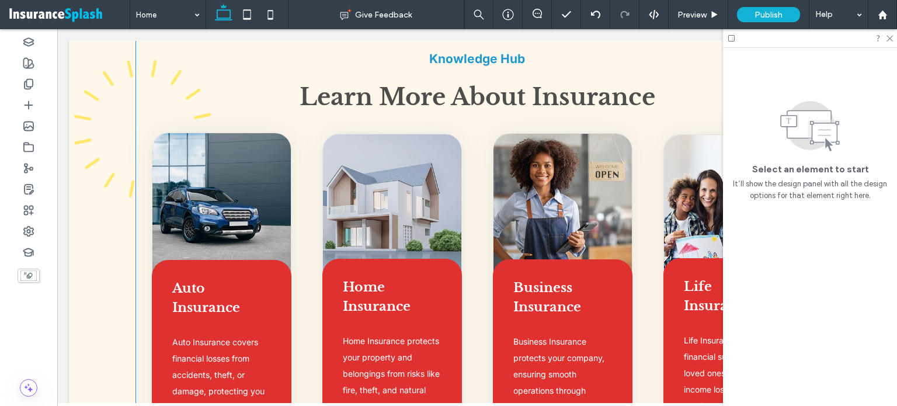
click at [403, 262] on div "Home Insurance Home Insurance protects your property and belongings from risks …" at bounding box center [392, 368] width 140 height 219
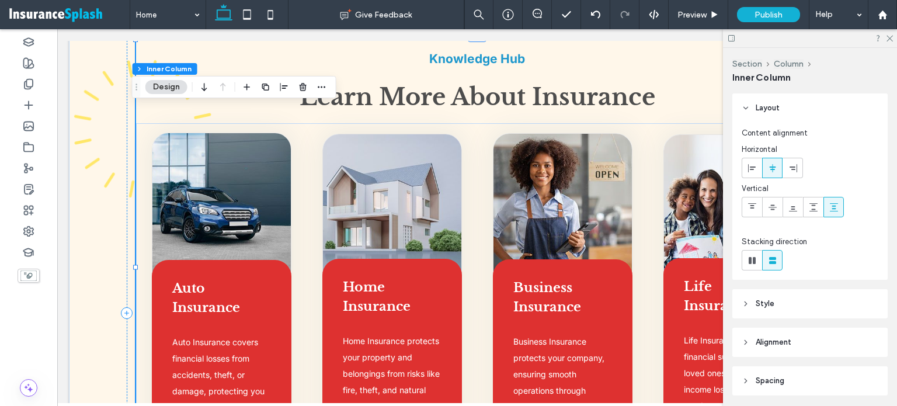
click at [419, 261] on div "Home Insurance Home Insurance protects your property and belongings from risks …" at bounding box center [392, 368] width 140 height 219
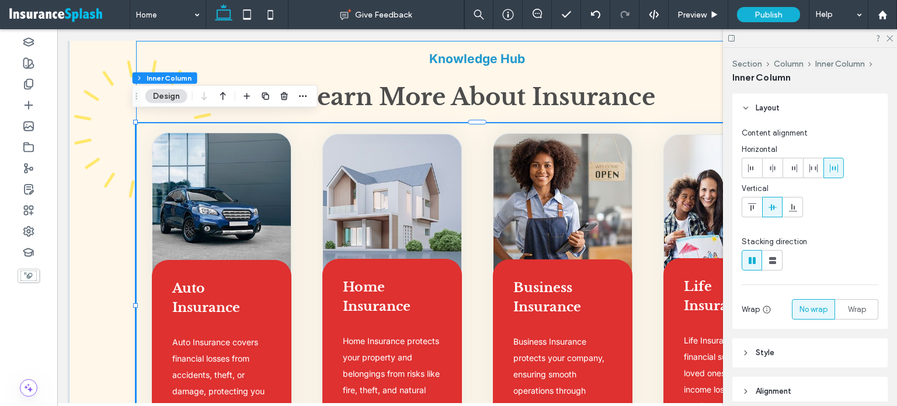
click at [419, 261] on div "Home Insurance Home Insurance protects your property and belongings from risks …" at bounding box center [392, 368] width 140 height 219
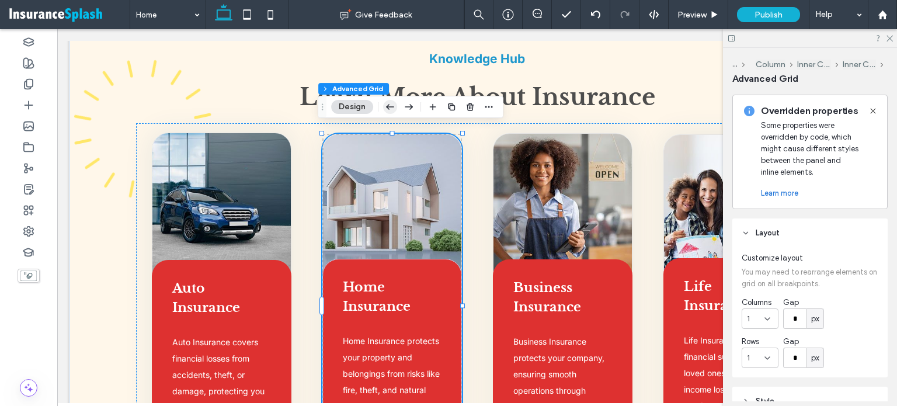
click at [393, 106] on icon "button" at bounding box center [390, 106] width 14 height 21
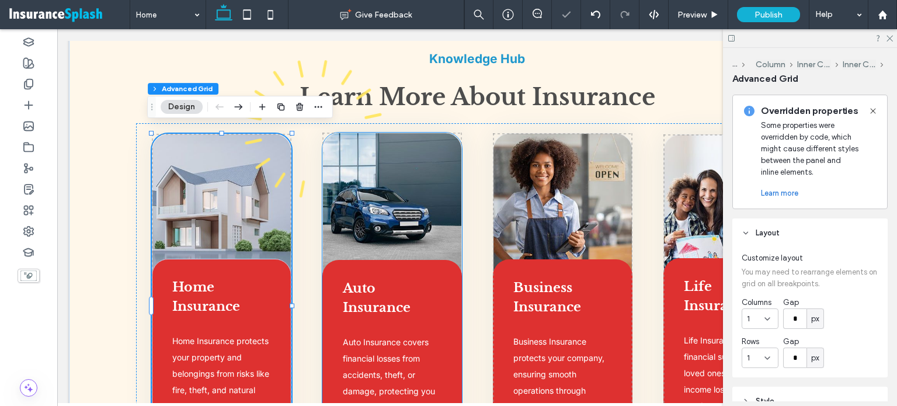
click at [363, 280] on span "Auto Insurance" at bounding box center [377, 297] width 68 height 35
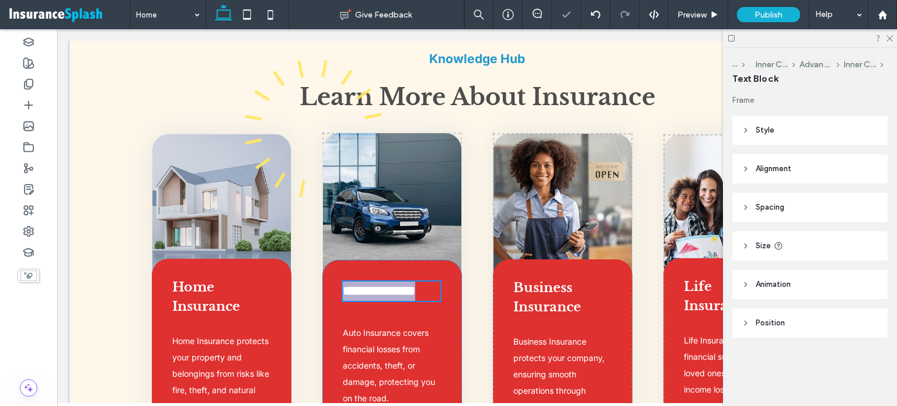
click at [362, 284] on strong "**********" at bounding box center [379, 290] width 72 height 13
type input "**********"
type input "**"
click at [362, 284] on strong "**********" at bounding box center [379, 290] width 72 height 13
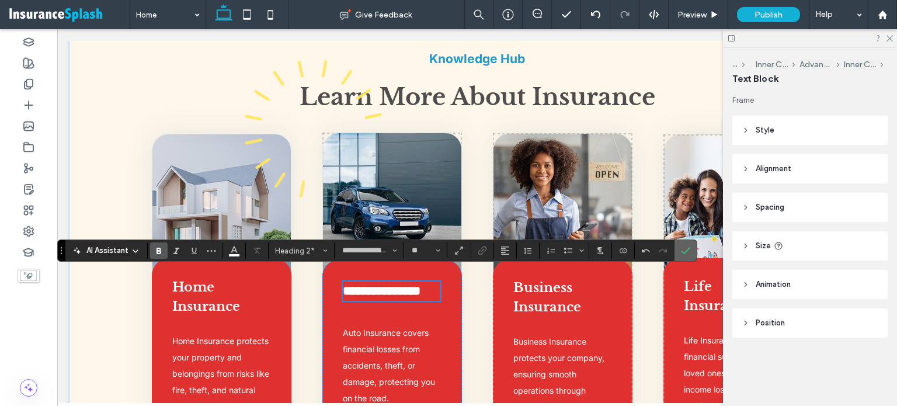
click at [685, 247] on icon "Confirm" at bounding box center [685, 250] width 9 height 9
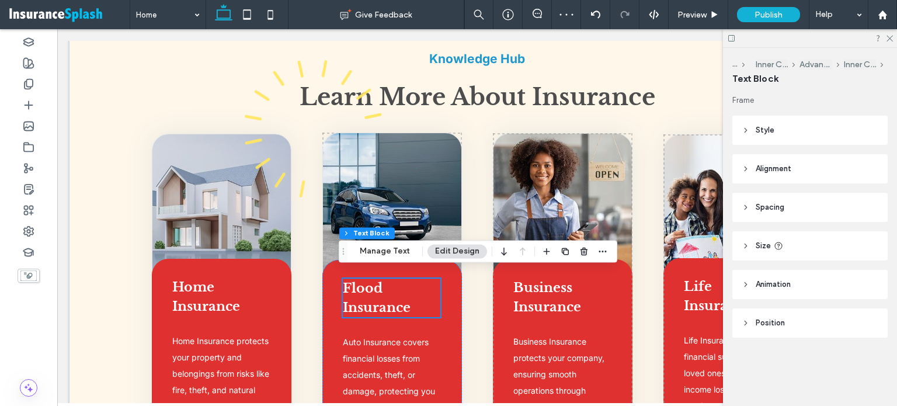
click at [536, 294] on span "Business Insurance" at bounding box center [547, 297] width 68 height 35
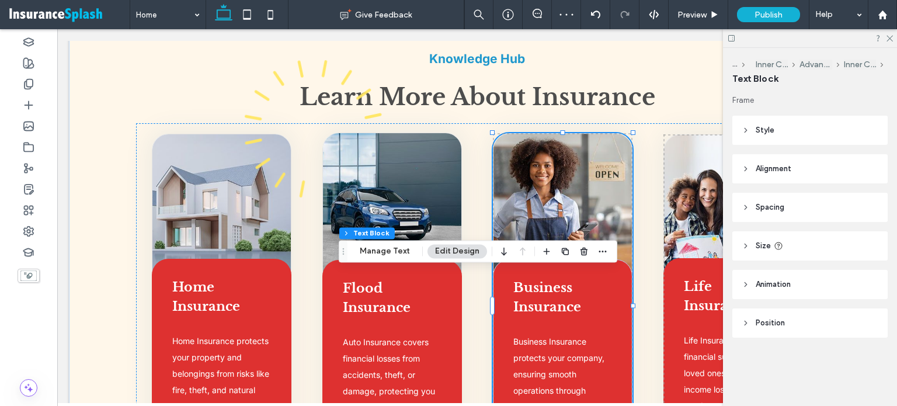
click at [536, 294] on span "Business Insurance" at bounding box center [547, 297] width 68 height 35
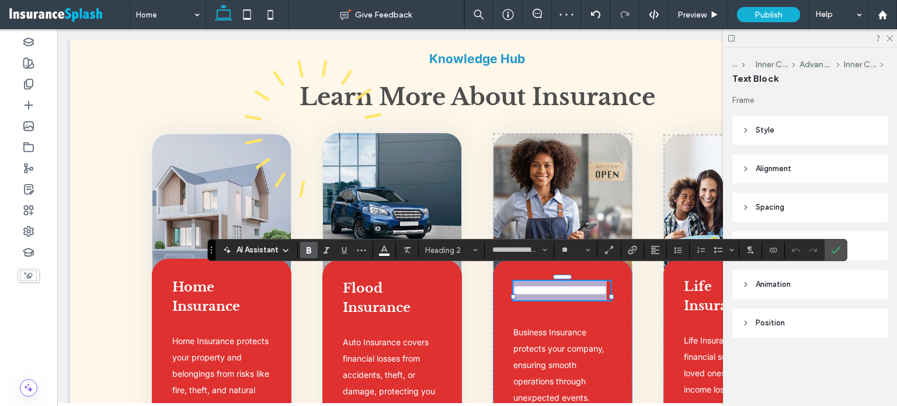
type input "**********"
type input "**"
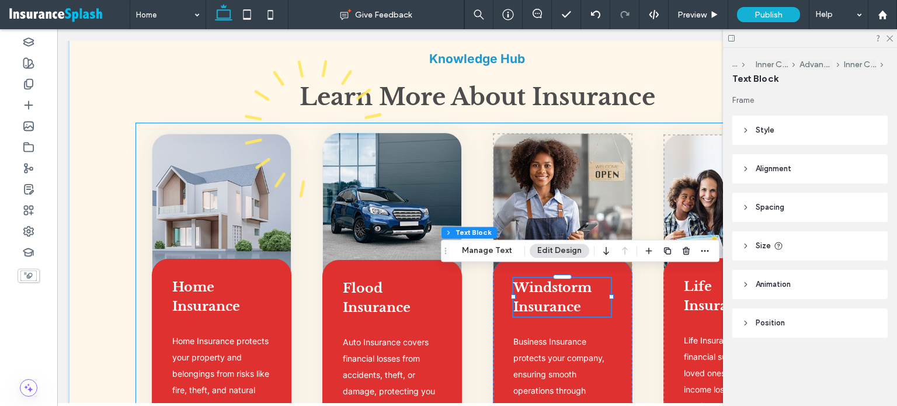
click at [651, 315] on div "Home Insurance Home Insurance protects your property and belongings from risks …" at bounding box center [477, 306] width 682 height 366
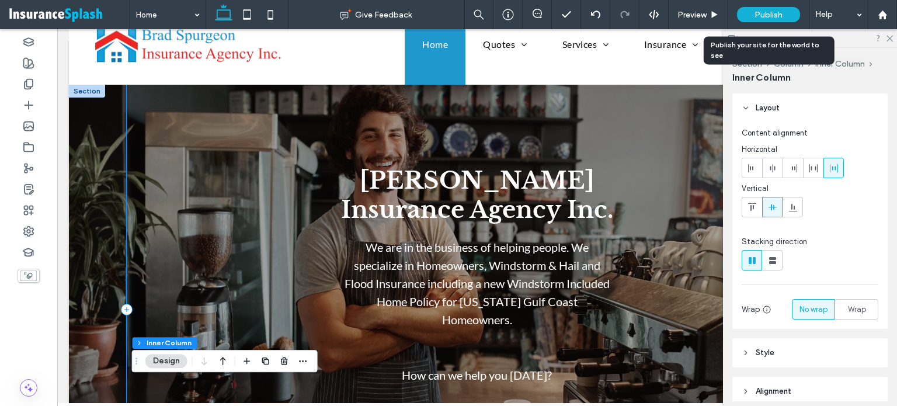
scroll to position [0, 0]
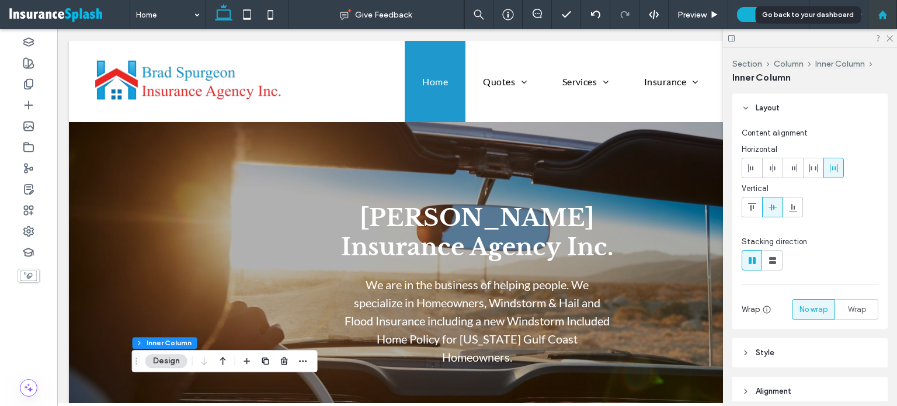
click at [883, 8] on div at bounding box center [882, 14] width 29 height 29
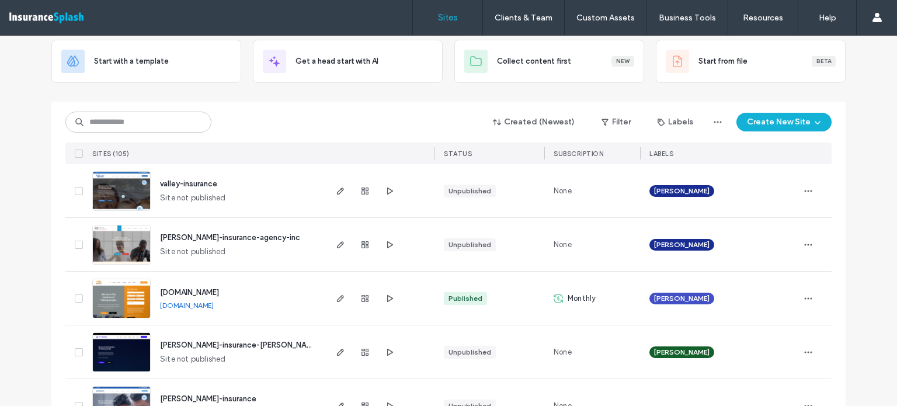
scroll to position [58, 0]
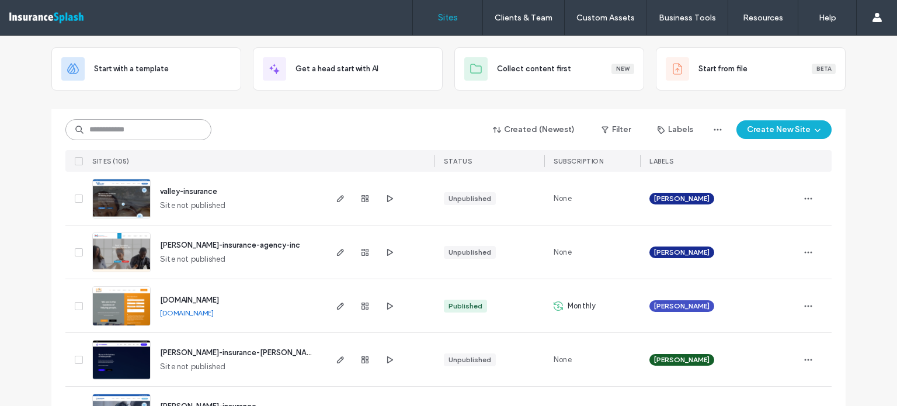
click at [139, 139] on input at bounding box center [138, 129] width 146 height 21
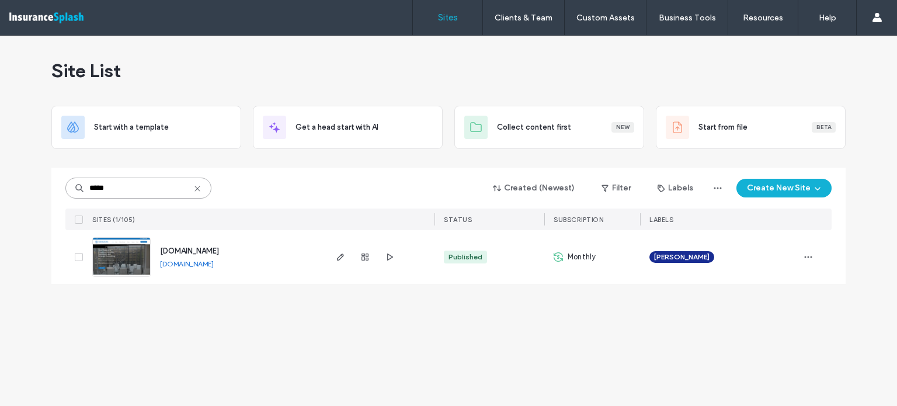
scroll to position [0, 0]
type input "*****"
click at [219, 249] on span "www.wheatstonegroup.com" at bounding box center [189, 251] width 59 height 9
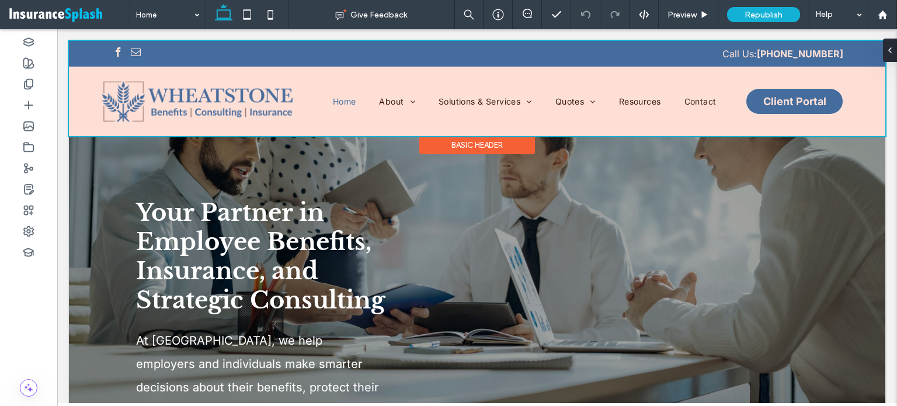
click at [783, 103] on div at bounding box center [477, 88] width 817 height 95
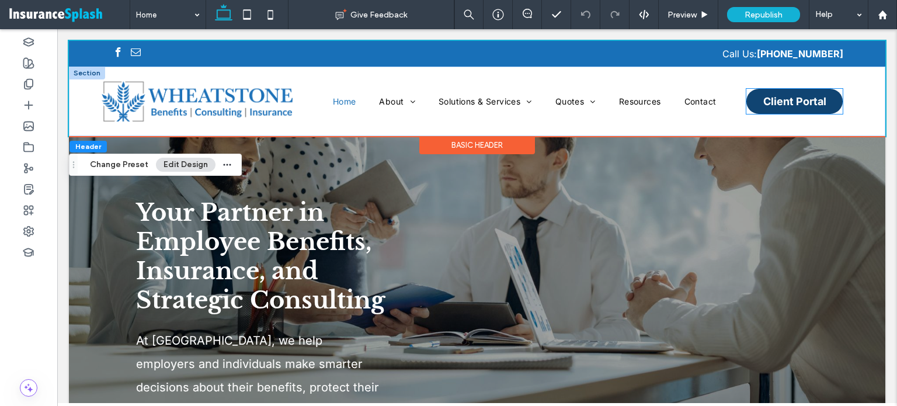
click at [783, 103] on span "Client Portal" at bounding box center [794, 101] width 63 height 12
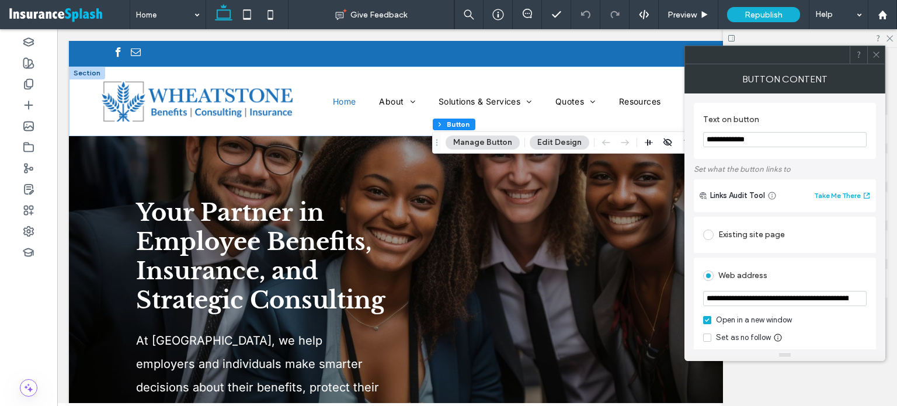
type input "**"
drag, startPoint x: 879, startPoint y: 51, endPoint x: 872, endPoint y: 56, distance: 8.4
click at [879, 51] on icon at bounding box center [876, 54] width 9 height 9
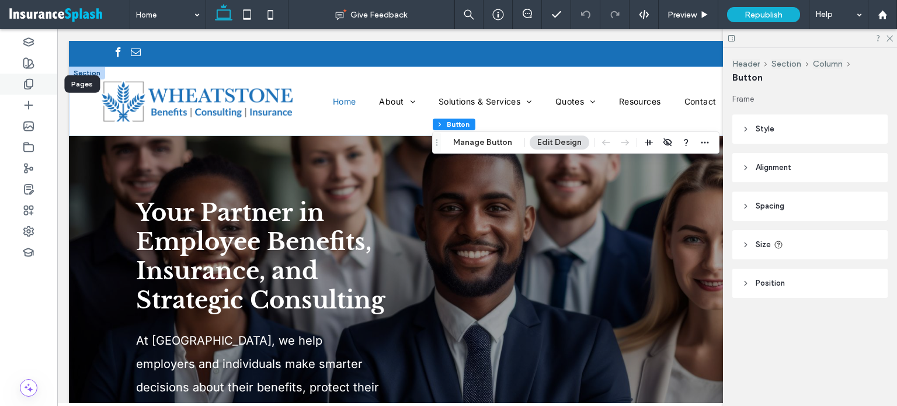
click at [32, 82] on icon at bounding box center [29, 84] width 12 height 12
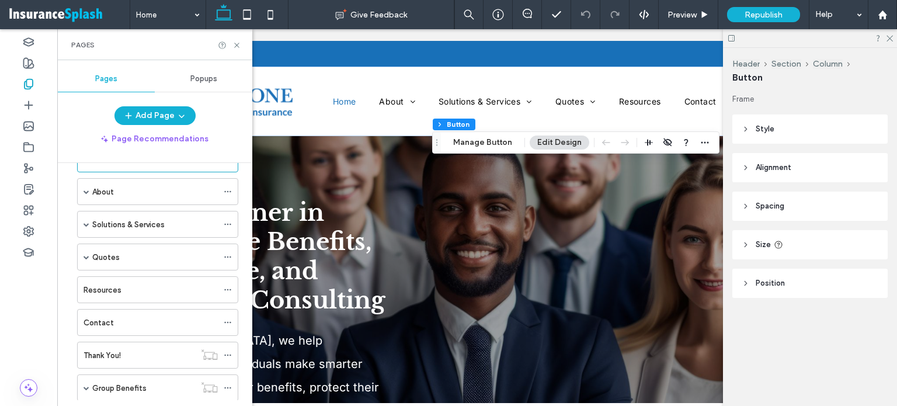
scroll to position [35, 0]
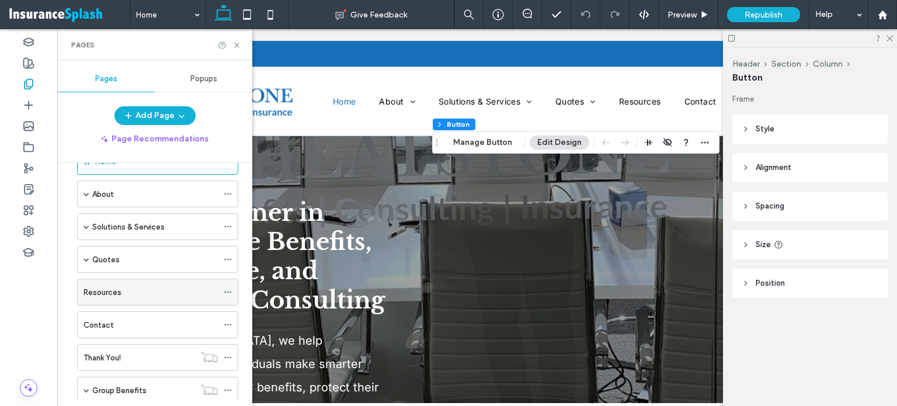
click at [96, 289] on label "Resources" at bounding box center [103, 292] width 38 height 20
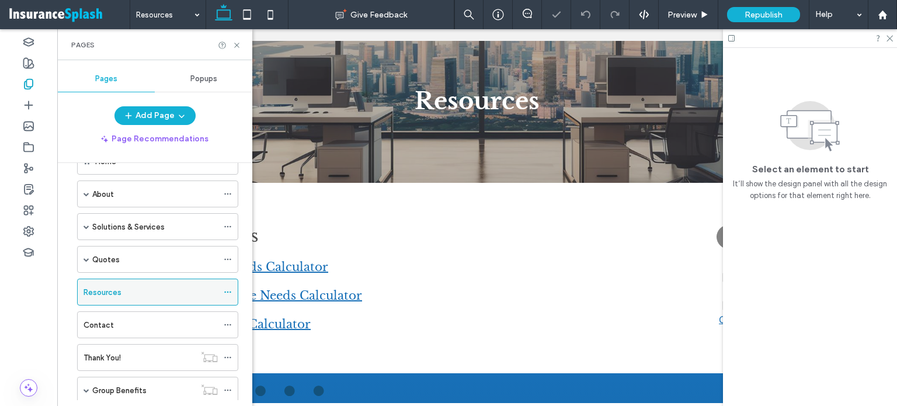
scroll to position [117, 0]
click at [231, 289] on icon at bounding box center [228, 292] width 8 height 8
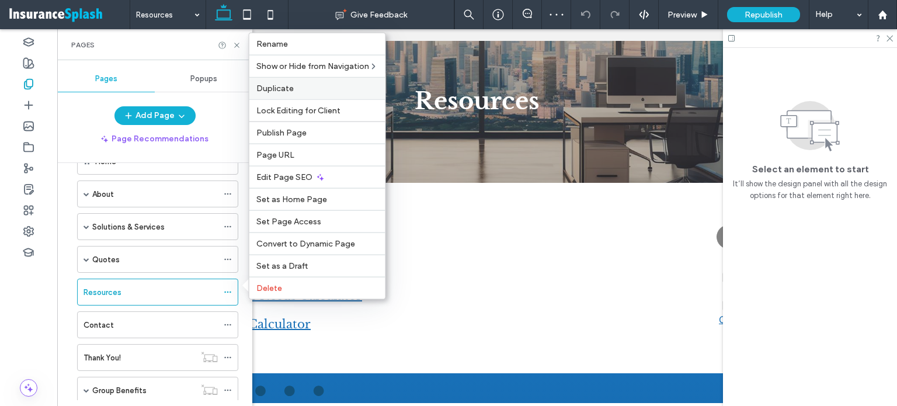
click at [307, 93] on label "Duplicate" at bounding box center [317, 89] width 122 height 10
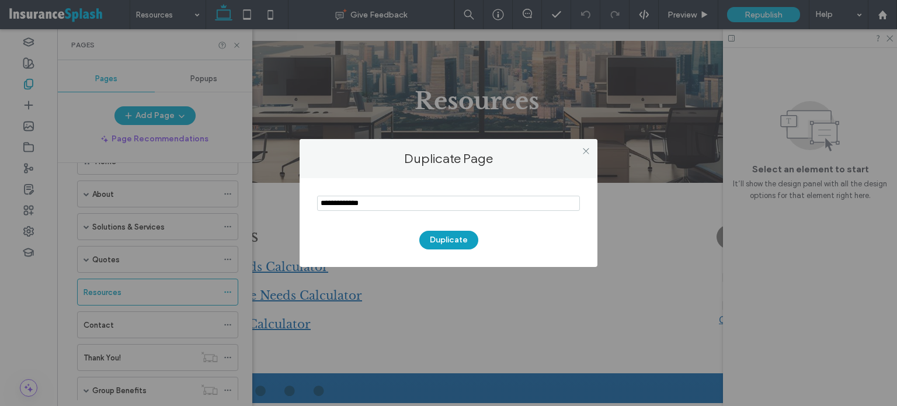
type input "**********"
click at [456, 238] on button "Duplicate" at bounding box center [448, 240] width 59 height 19
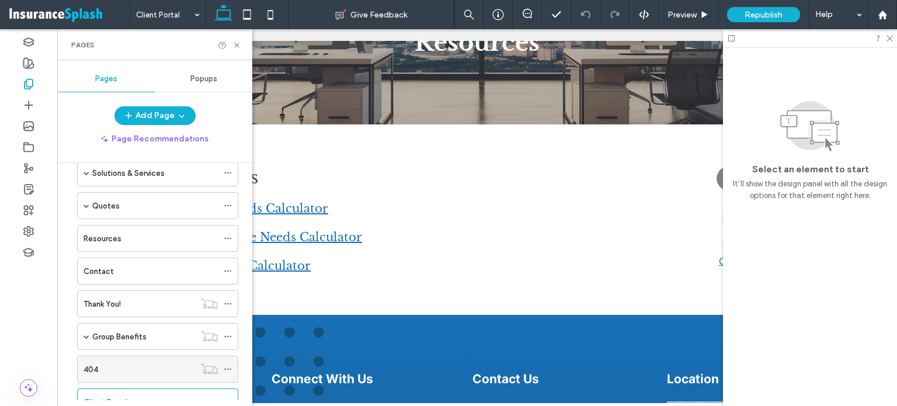
scroll to position [126, 0]
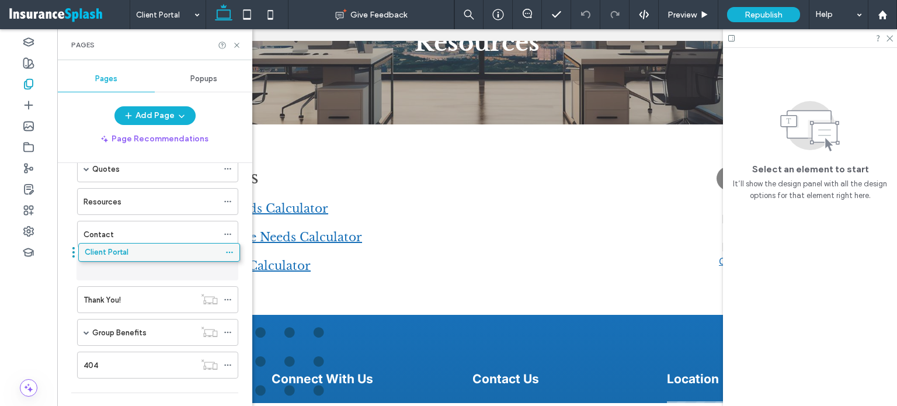
drag, startPoint x: 133, startPoint y: 362, endPoint x: 134, endPoint y: 256, distance: 106.3
click at [230, 263] on icon at bounding box center [228, 267] width 8 height 8
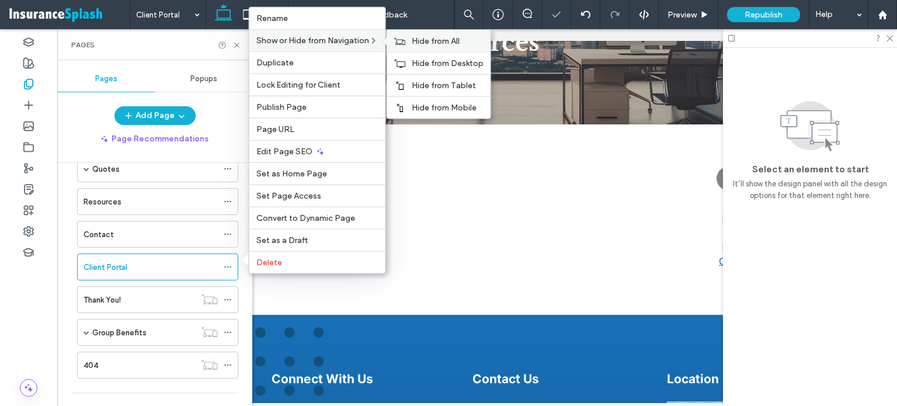
click at [415, 44] on span "Hide from All" at bounding box center [436, 41] width 48 height 10
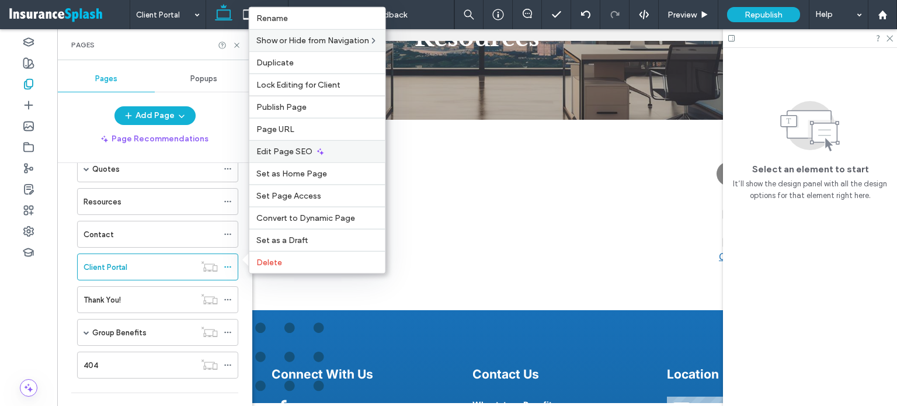
click at [308, 151] on span "Edit Page SEO" at bounding box center [284, 152] width 56 height 10
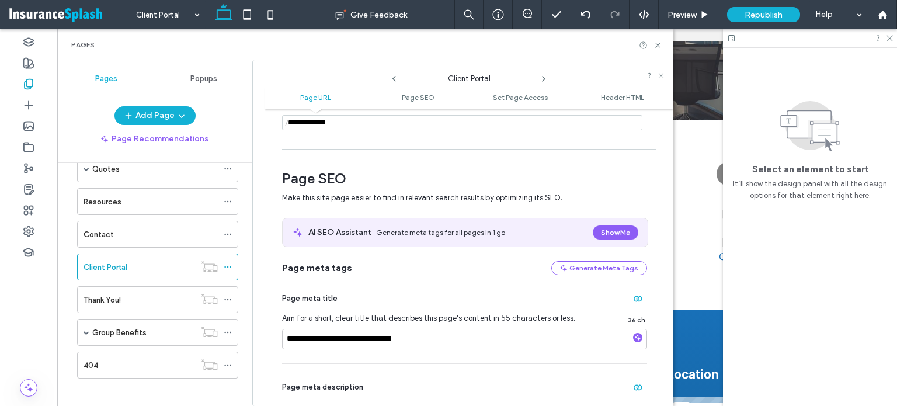
scroll to position [117, 0]
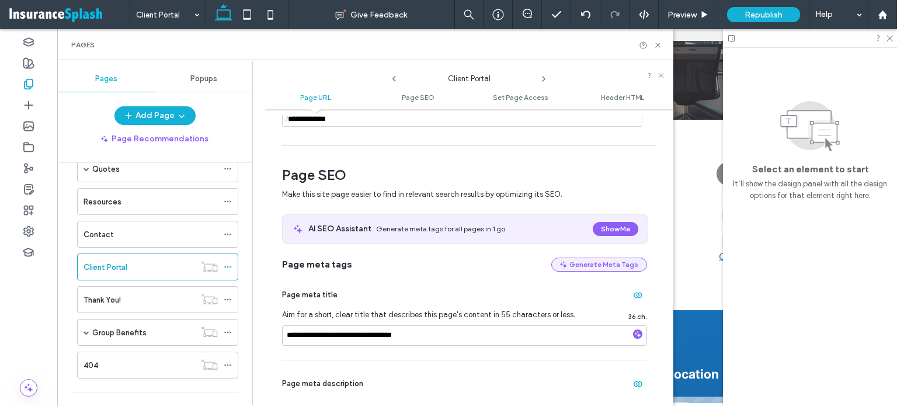
click at [609, 263] on button "Generate Meta Tags" at bounding box center [599, 265] width 96 height 14
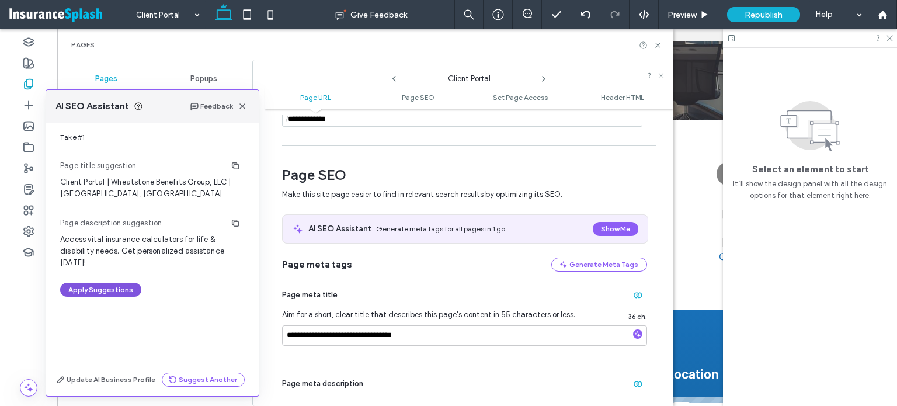
click at [122, 294] on button "Apply Suggestions" at bounding box center [100, 290] width 81 height 14
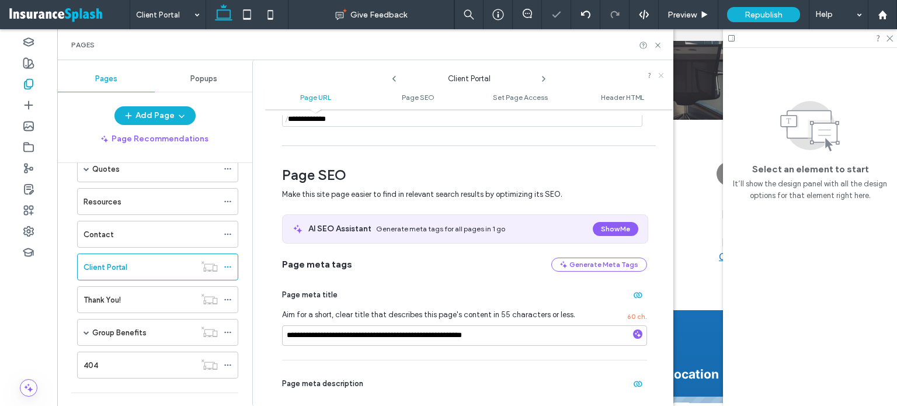
click at [662, 73] on icon at bounding box center [661, 75] width 7 height 7
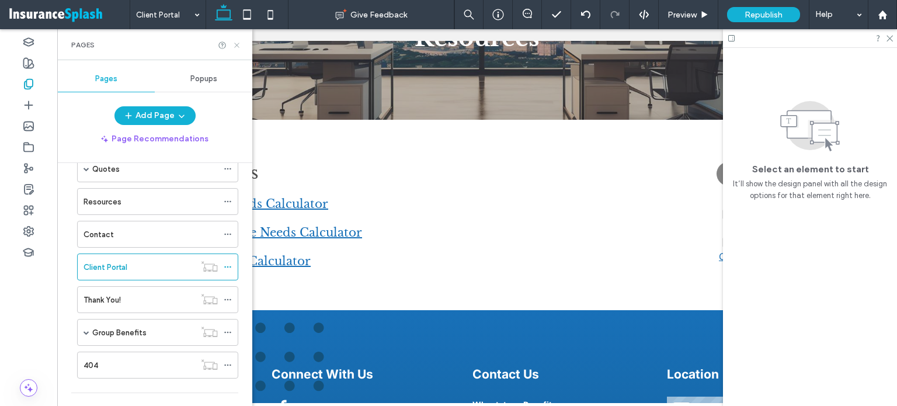
click at [238, 42] on icon at bounding box center [236, 45] width 9 height 9
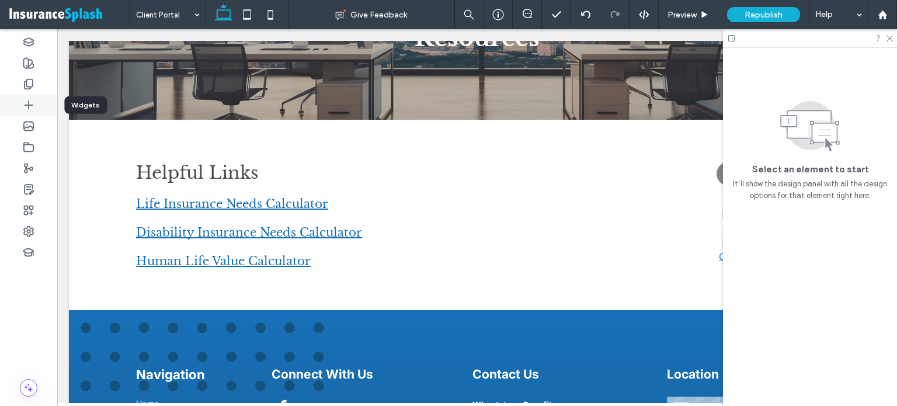
click at [25, 105] on icon at bounding box center [29, 105] width 12 height 12
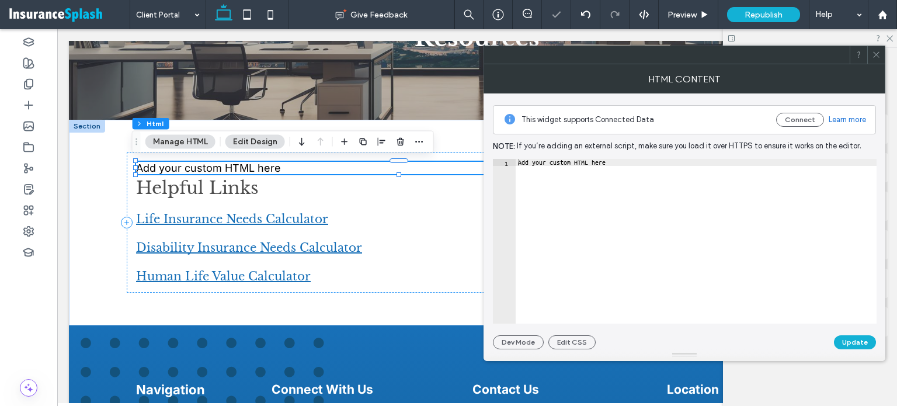
click at [591, 173] on div "Add your custom HTML here" at bounding box center [696, 248] width 361 height 179
paste textarea "**********"
type textarea "**********"
click at [861, 338] on button "Update" at bounding box center [855, 342] width 42 height 14
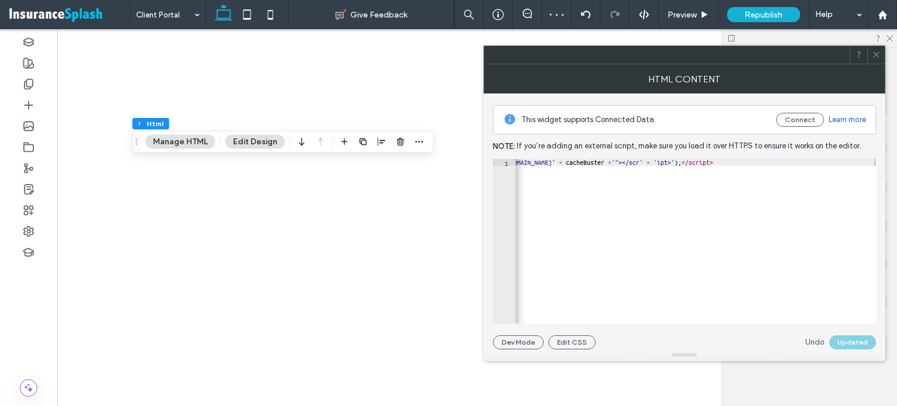
scroll to position [0, 0]
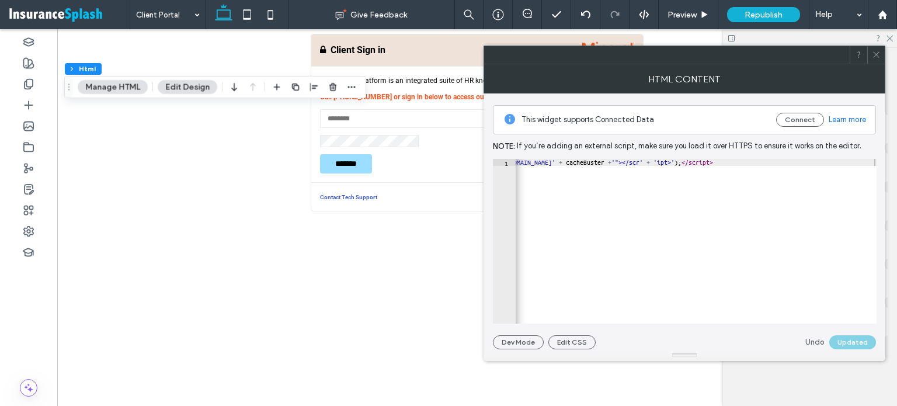
click at [880, 53] on icon at bounding box center [876, 54] width 9 height 9
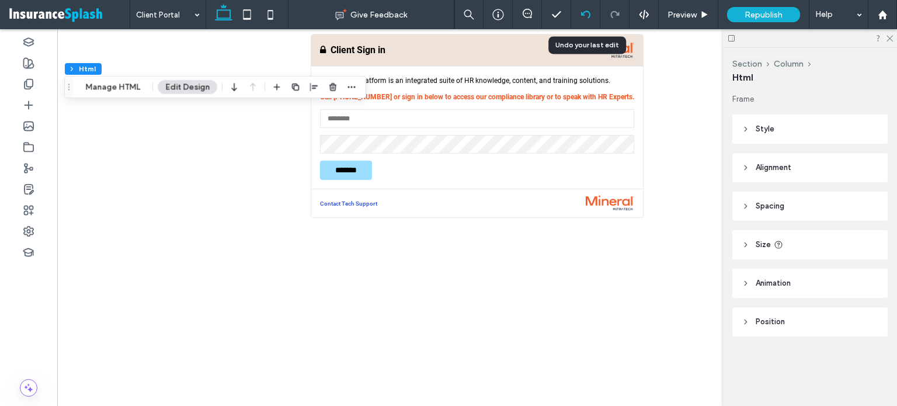
click at [586, 15] on icon at bounding box center [585, 14] width 9 height 9
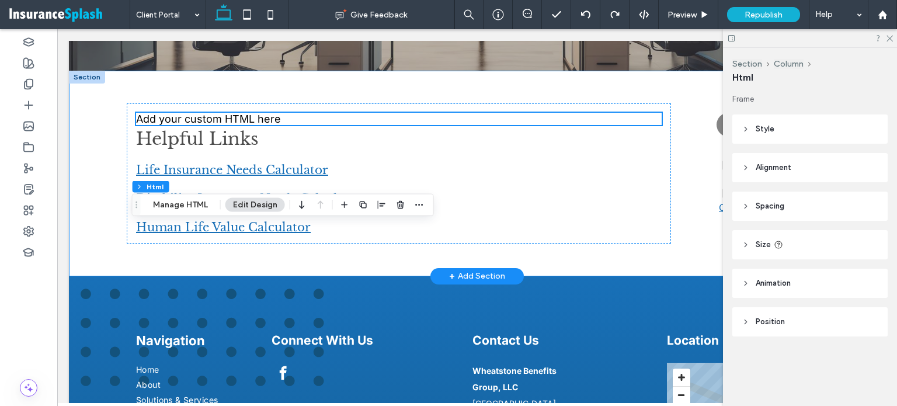
scroll to position [234, 0]
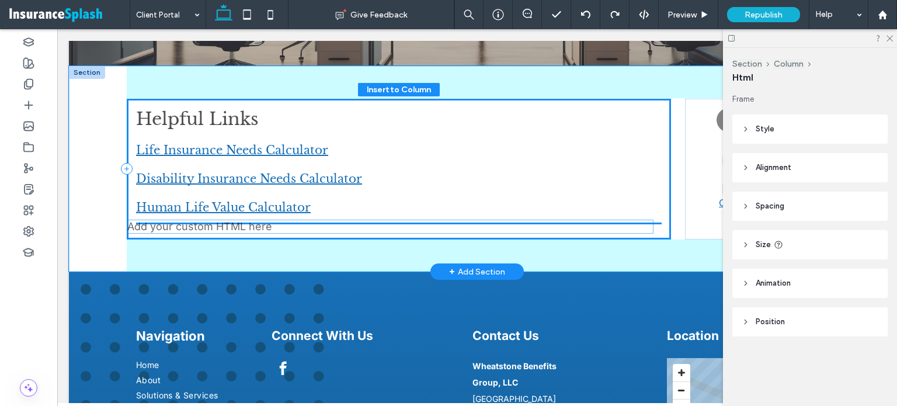
drag, startPoint x: 380, startPoint y: 118, endPoint x: 376, endPoint y: 231, distance: 112.8
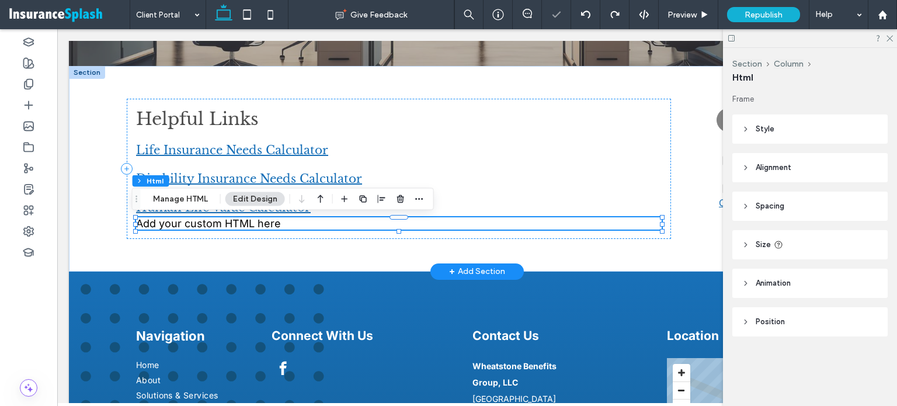
click at [373, 223] on div "Add your custom HTML here" at bounding box center [399, 223] width 526 height 12
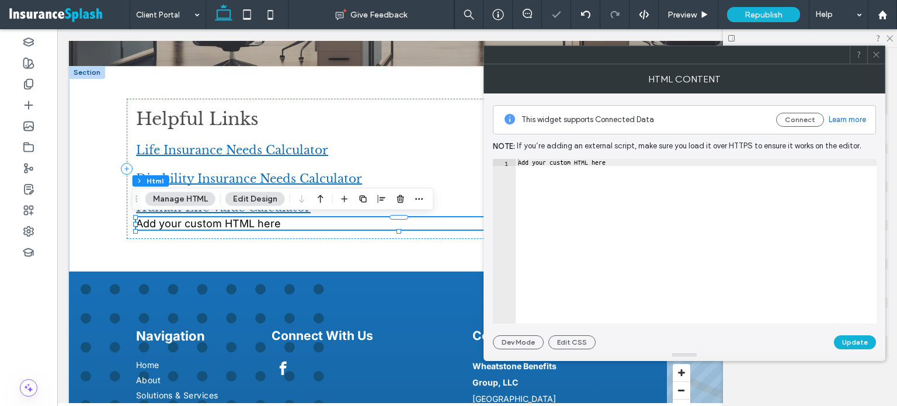
click at [633, 168] on div "Add your custom HTML here" at bounding box center [696, 248] width 361 height 179
paste textarea "**********"
click at [621, 166] on div "< script type = "text/javascript" > var cacheBuster = ( new Date ) . getTime ( …" at bounding box center [457, 248] width 839 height 179
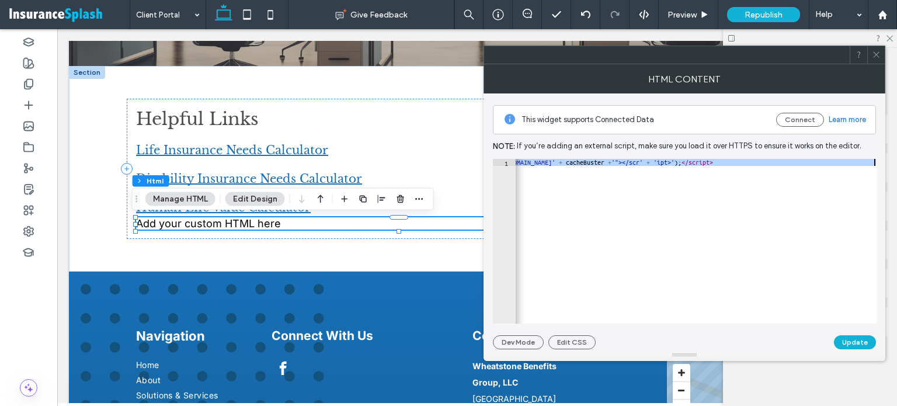
paste textarea "Cursor at row 1"
type textarea "********"
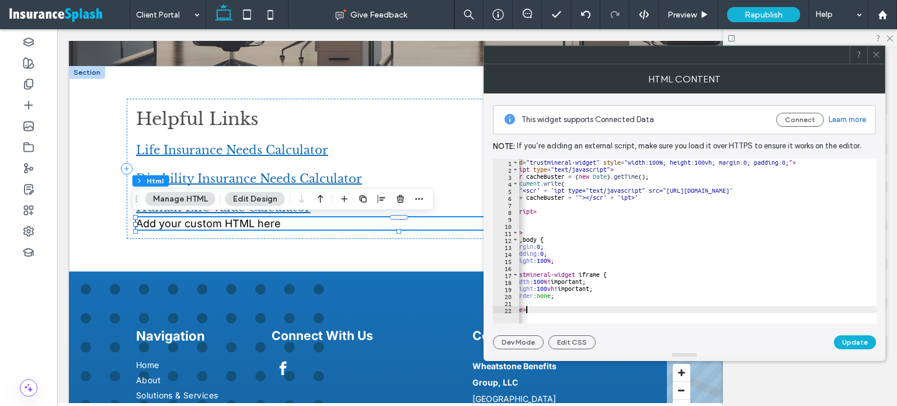
scroll to position [0, 23]
click at [856, 343] on button "Update" at bounding box center [855, 342] width 42 height 14
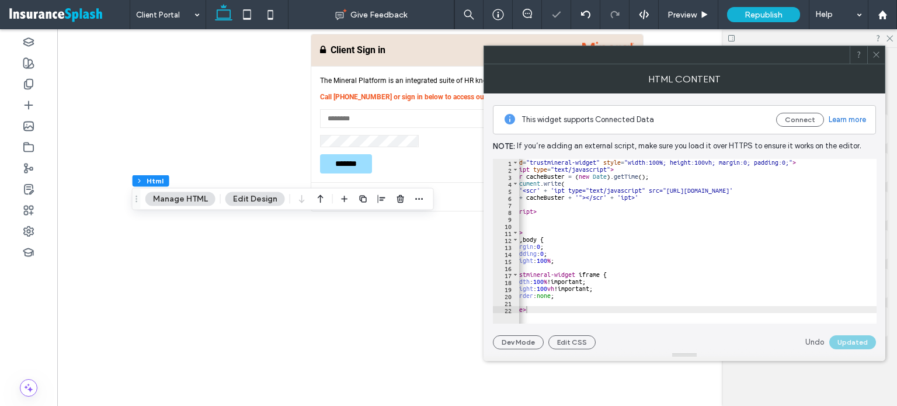
scroll to position [0, 0]
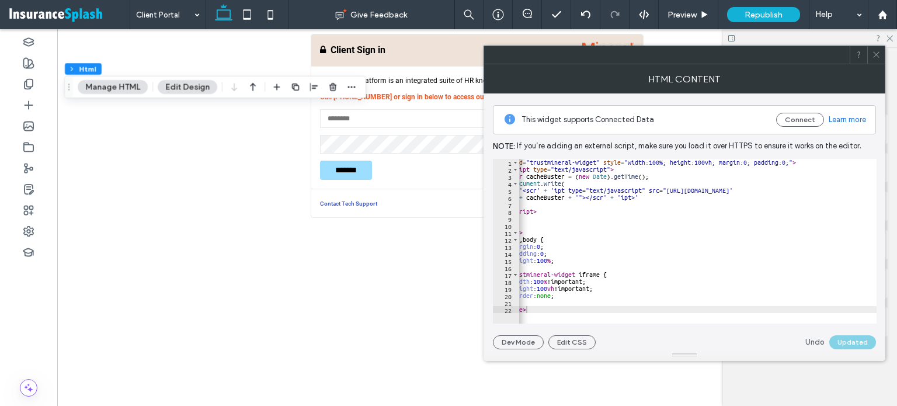
click at [876, 54] on icon at bounding box center [876, 54] width 9 height 9
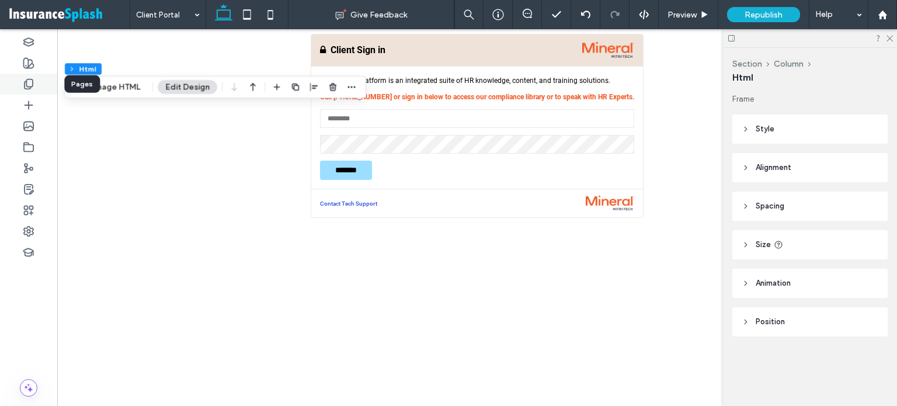
click at [23, 88] on icon at bounding box center [29, 84] width 12 height 12
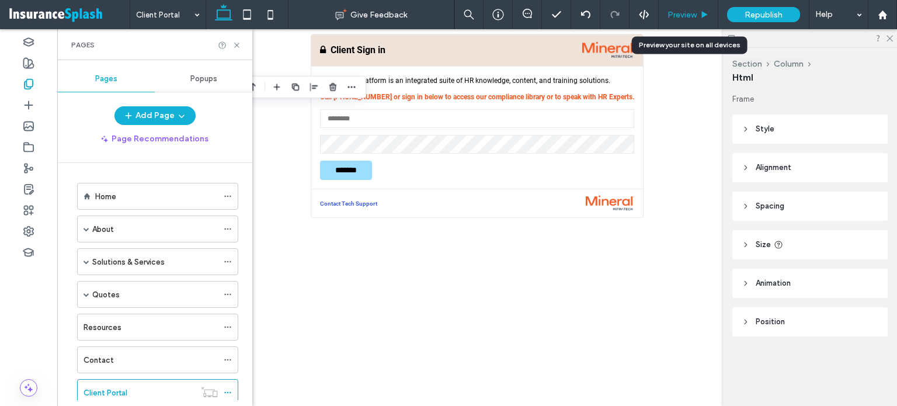
click at [686, 13] on span "Preview" at bounding box center [682, 15] width 29 height 10
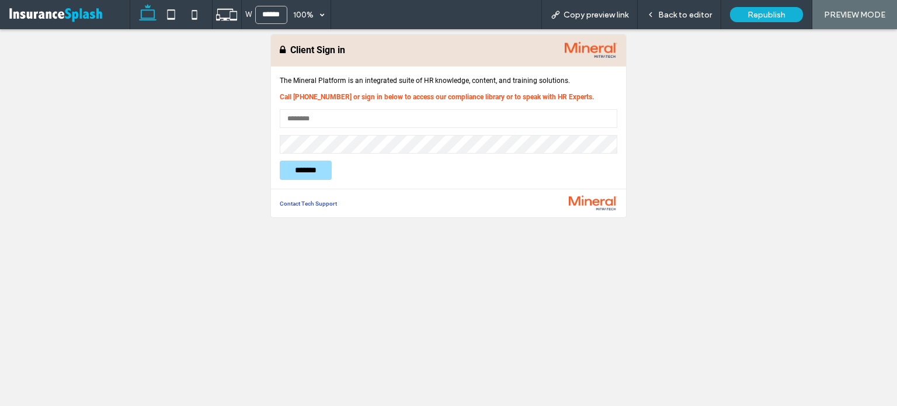
click at [685, 16] on span "Back to editor" at bounding box center [685, 15] width 54 height 10
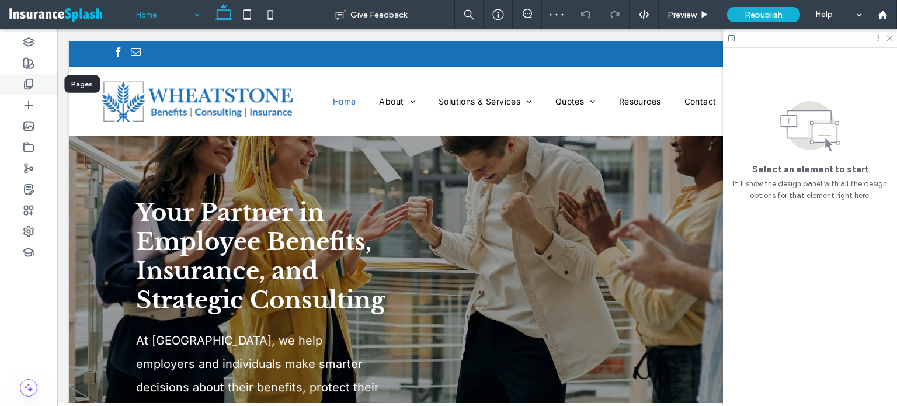
click at [34, 86] on div at bounding box center [28, 84] width 57 height 21
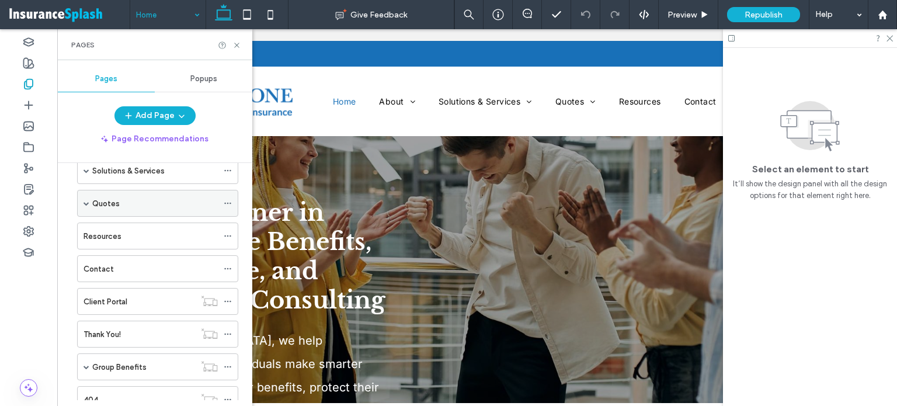
scroll to position [184, 0]
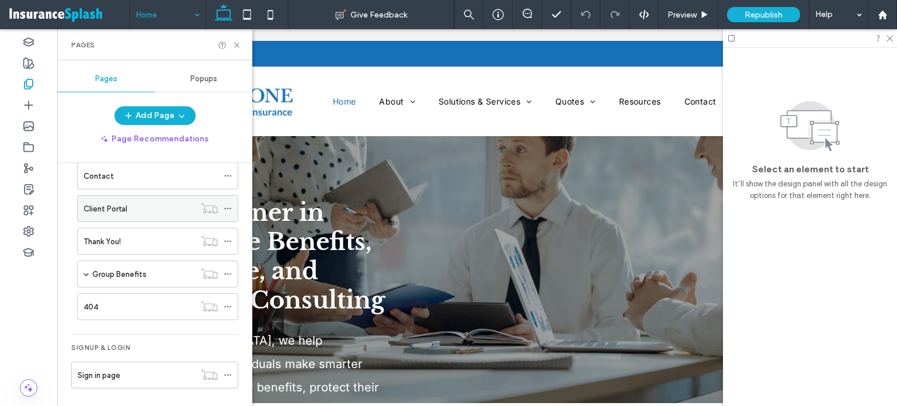
click at [231, 207] on icon at bounding box center [228, 208] width 8 height 8
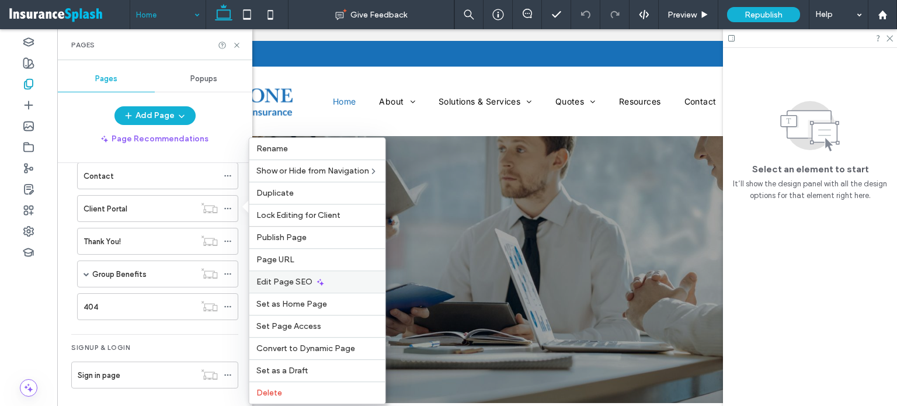
click at [301, 279] on span "Edit Page SEO" at bounding box center [284, 282] width 56 height 10
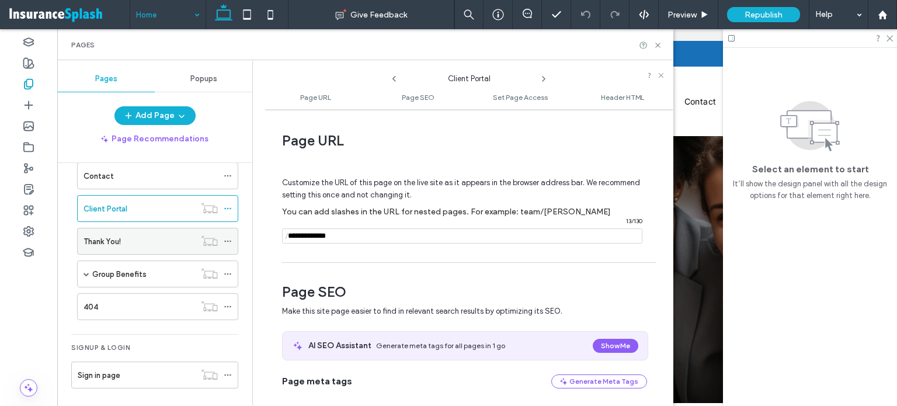
drag, startPoint x: 370, startPoint y: 235, endPoint x: 179, endPoint y: 231, distance: 191.1
click at [179, 231] on div "Pages Popups Add Page Page Recommendations Home About About Us Staff Directory …" at bounding box center [365, 233] width 616 height 346
click at [26, 232] on icon at bounding box center [29, 231] width 12 height 12
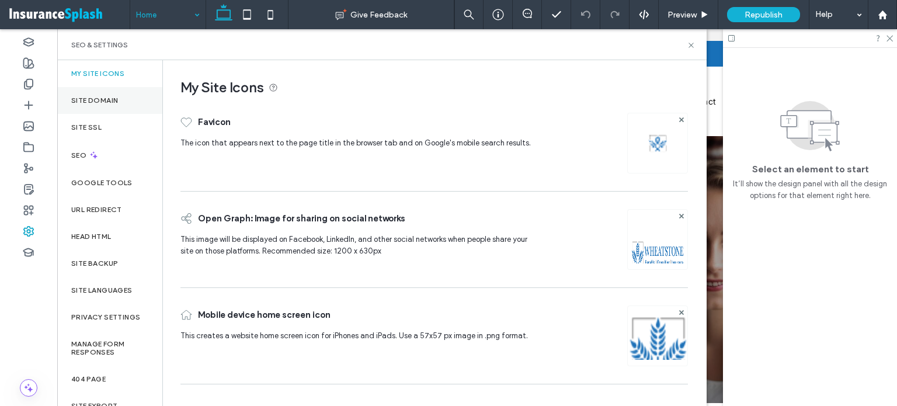
click at [112, 96] on label "Site Domain" at bounding box center [94, 100] width 47 height 8
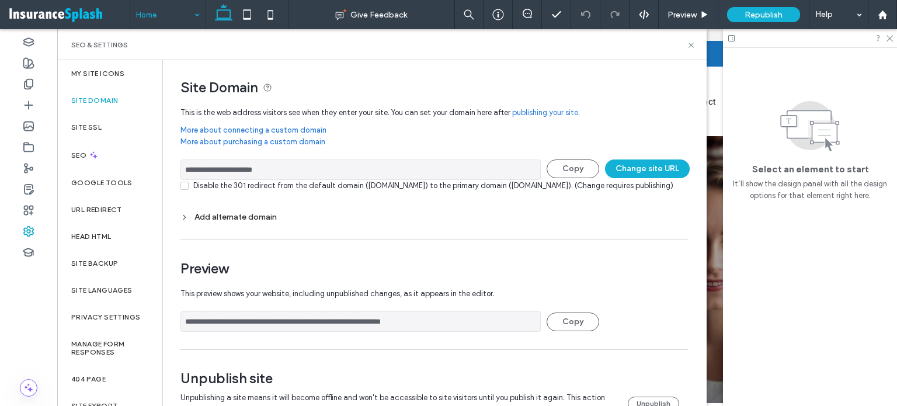
click at [546, 110] on link "publishing your site" at bounding box center [545, 113] width 66 height 12
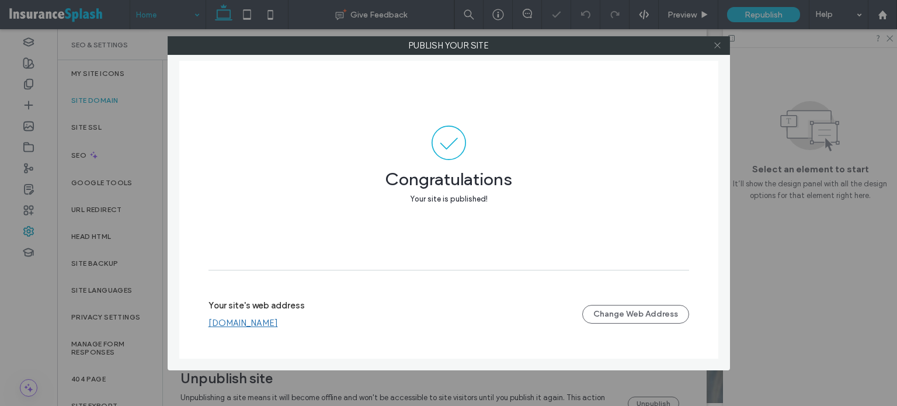
click at [716, 37] on span at bounding box center [717, 46] width 9 height 18
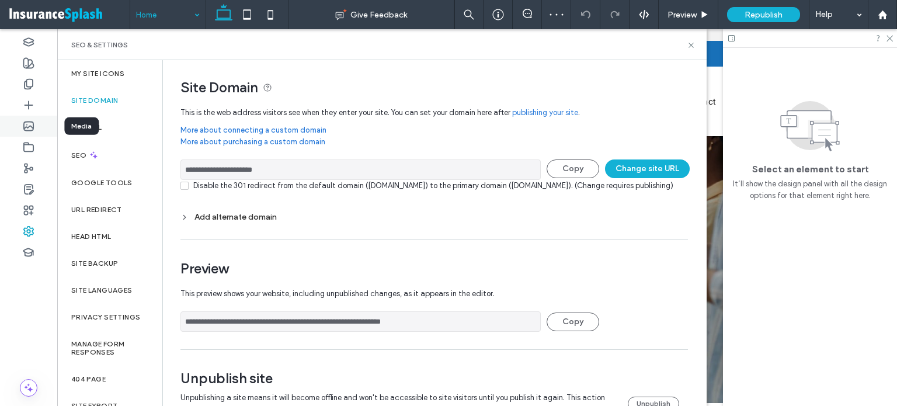
drag, startPoint x: 314, startPoint y: 167, endPoint x: 21, endPoint y: 131, distance: 295.5
click at [21, 131] on div "**********" at bounding box center [28, 217] width 57 height 377
click at [690, 42] on icon at bounding box center [691, 45] width 9 height 9
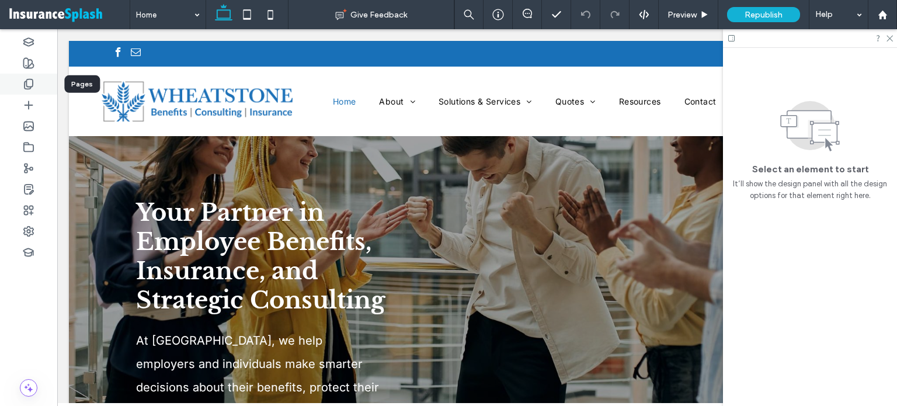
click at [28, 79] on use at bounding box center [29, 84] width 8 height 10
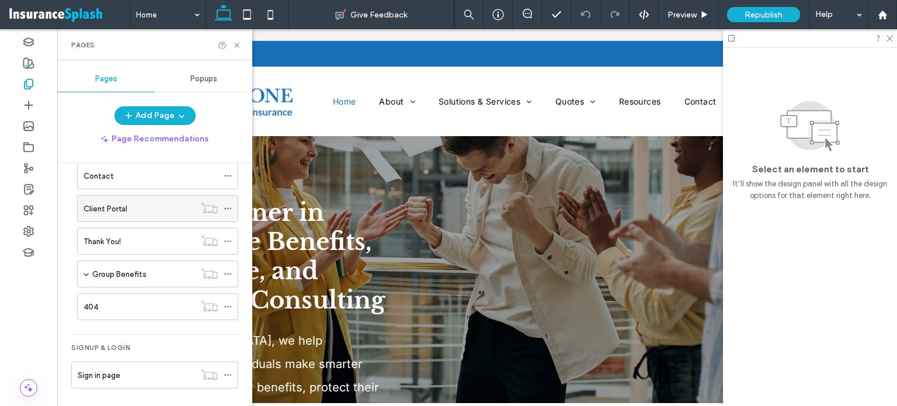
click at [153, 205] on div "Client Portal" at bounding box center [140, 209] width 112 height 12
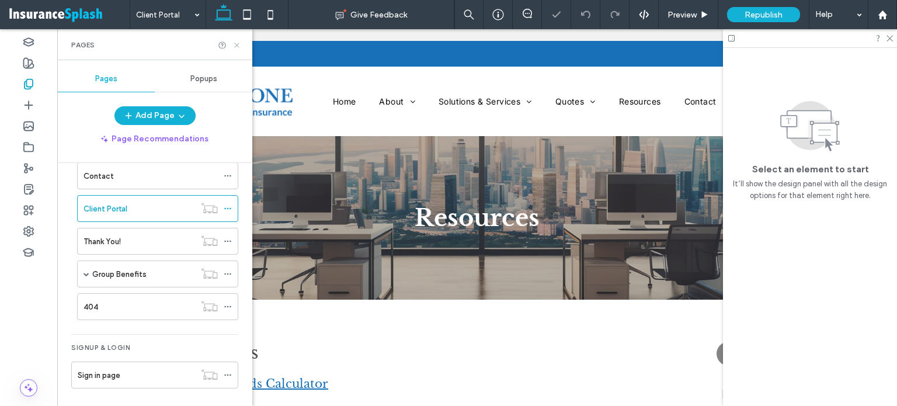
click at [236, 44] on use at bounding box center [236, 45] width 5 height 5
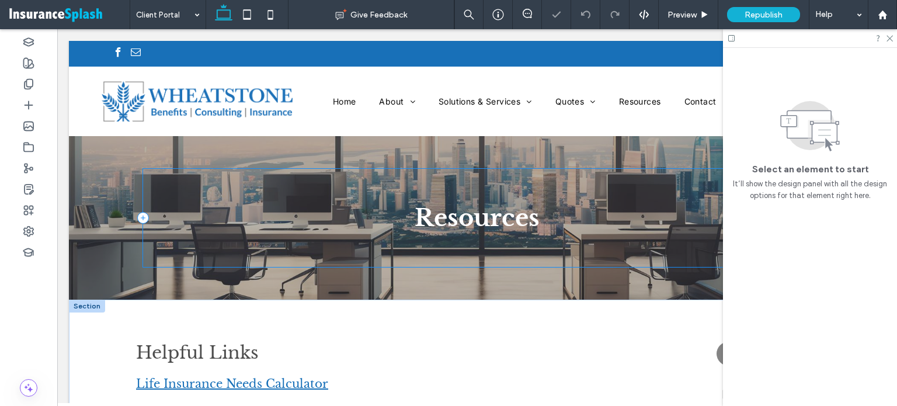
scroll to position [175, 0]
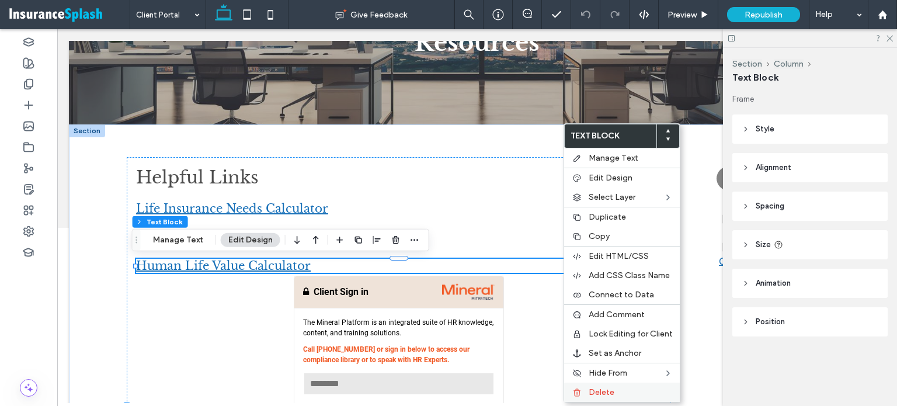
click at [607, 388] on span "Delete" at bounding box center [602, 392] width 26 height 10
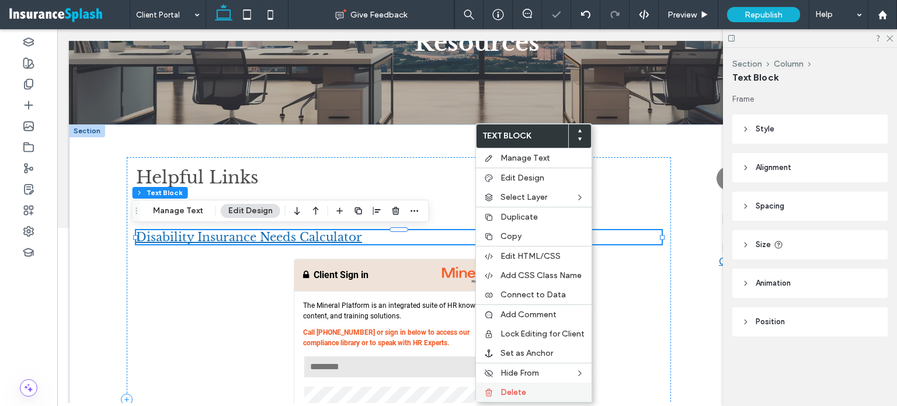
click at [507, 388] on span "Delete" at bounding box center [514, 392] width 26 height 10
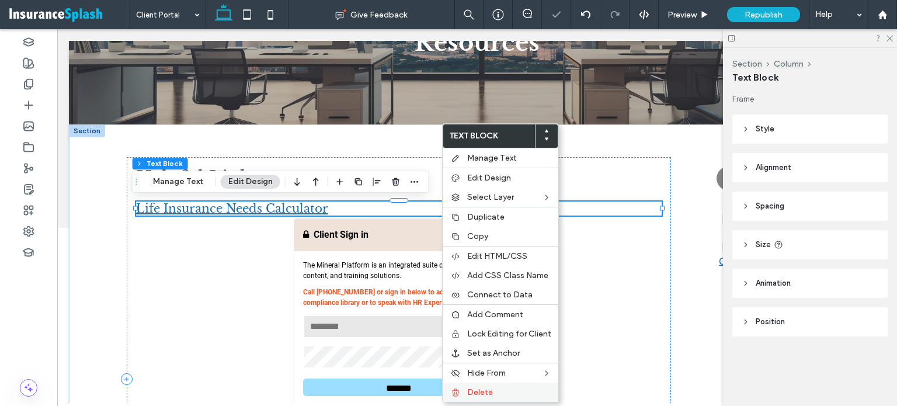
click at [470, 383] on div "Delete" at bounding box center [501, 392] width 116 height 19
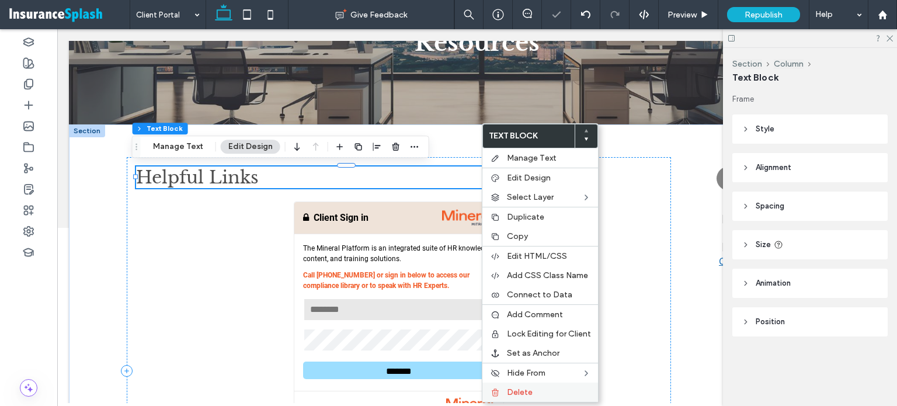
click at [500, 388] on div at bounding box center [496, 392] width 12 height 9
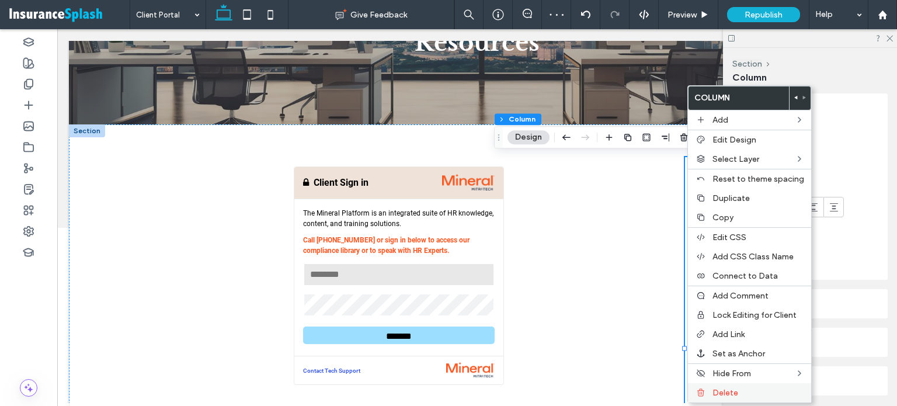
click at [710, 386] on div "Delete" at bounding box center [749, 392] width 123 height 19
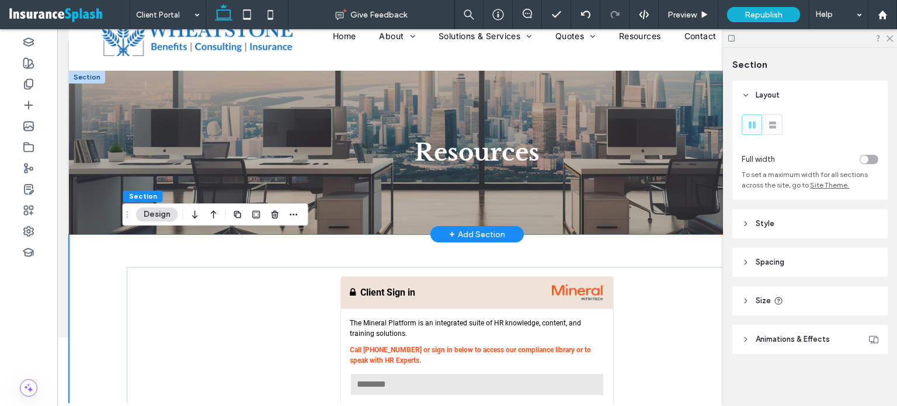
scroll to position [58, 0]
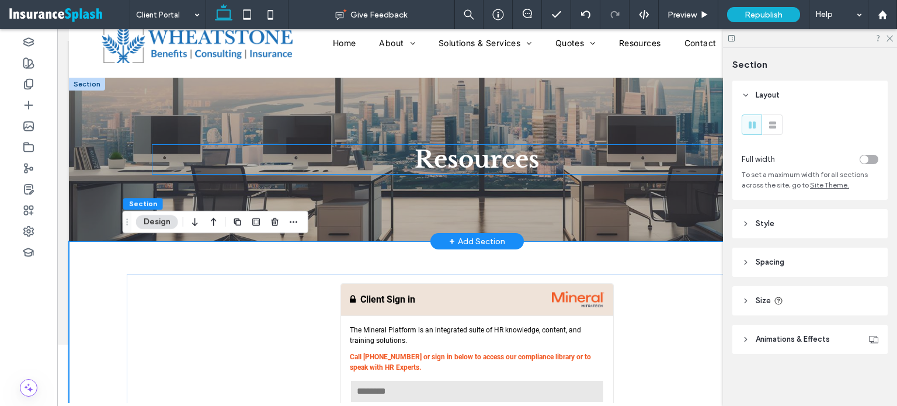
click at [530, 168] on span "Resources" at bounding box center [477, 159] width 125 height 29
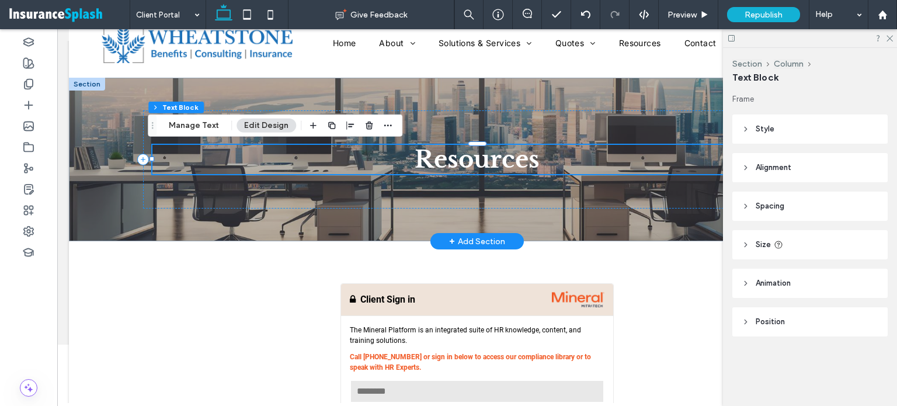
click at [530, 168] on div "Resources" at bounding box center [477, 159] width 650 height 29
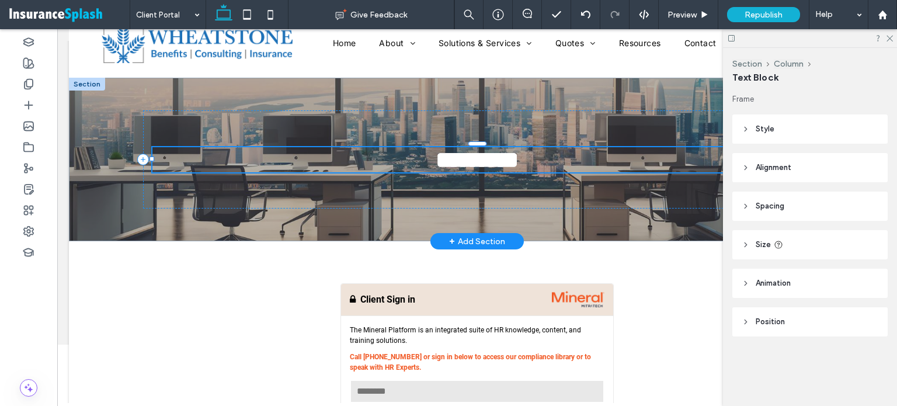
type input "**********"
type input "**"
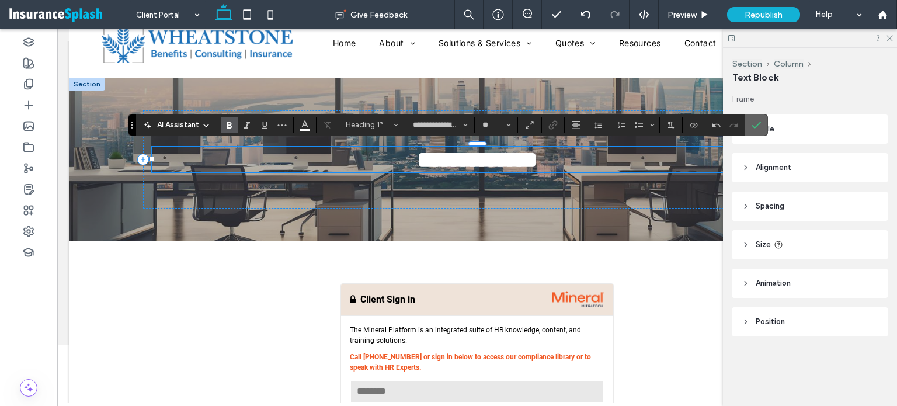
click at [764, 122] on section at bounding box center [756, 124] width 22 height 21
drag, startPoint x: 755, startPoint y: 122, endPoint x: 629, endPoint y: 109, distance: 127.4
click at [755, 122] on icon "Confirm" at bounding box center [756, 124] width 9 height 9
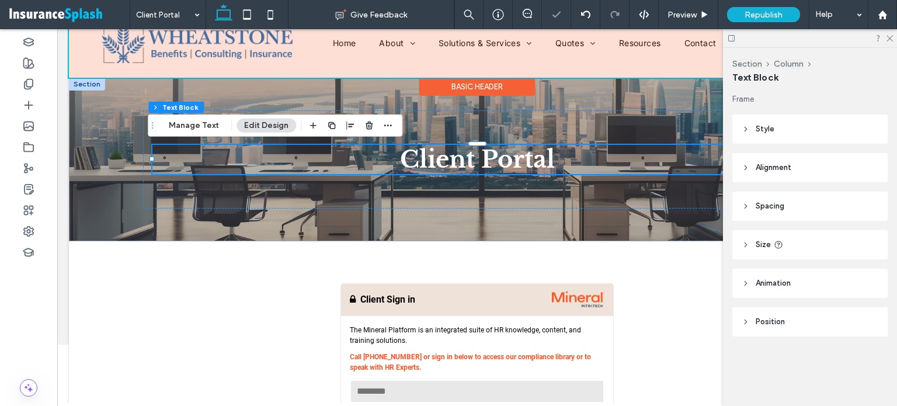
click at [419, 83] on div "Basic Header" at bounding box center [477, 87] width 116 height 18
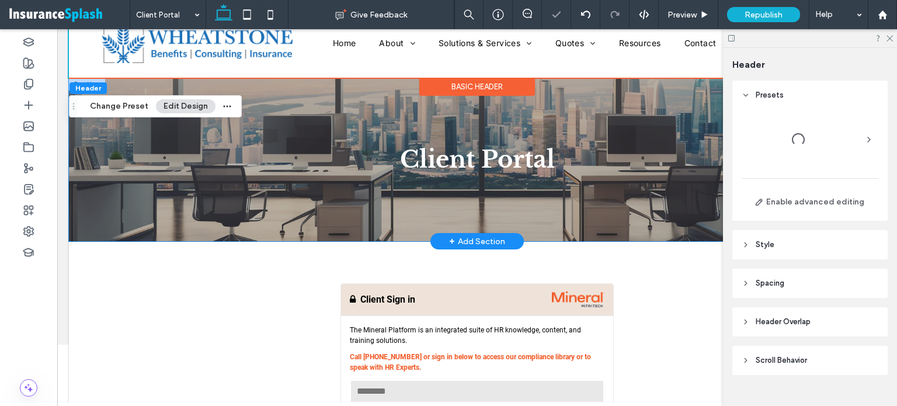
click at [335, 98] on div "Client Portal" at bounding box center [477, 160] width 701 height 164
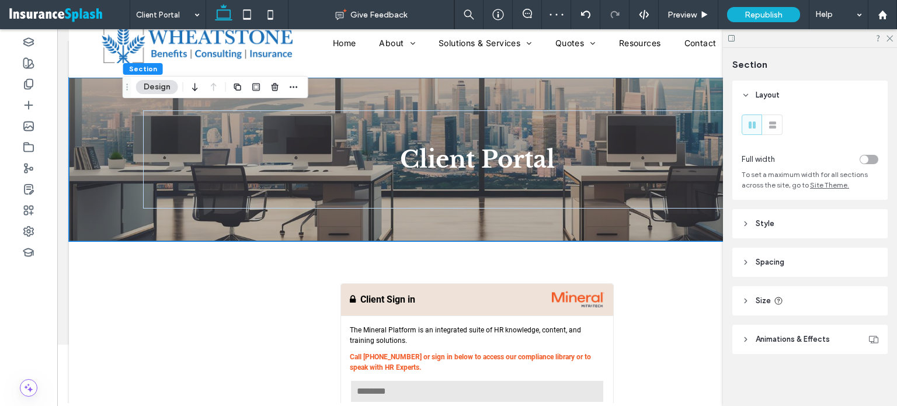
click at [155, 88] on button "Design" at bounding box center [157, 87] width 42 height 14
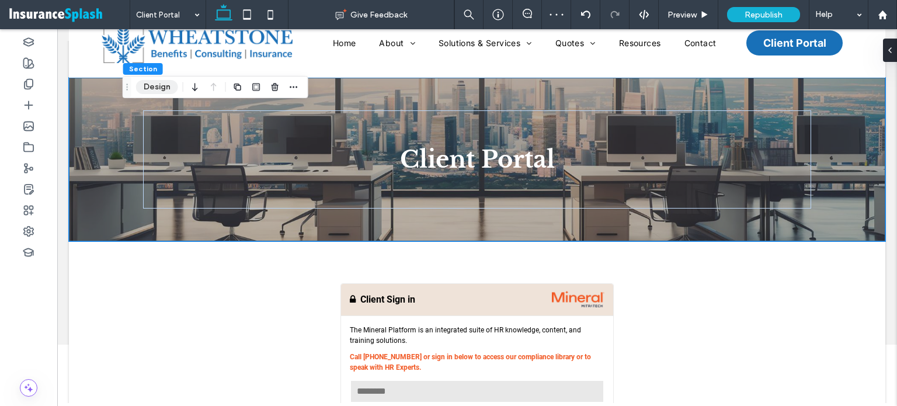
click at [155, 91] on button "Design" at bounding box center [157, 87] width 42 height 14
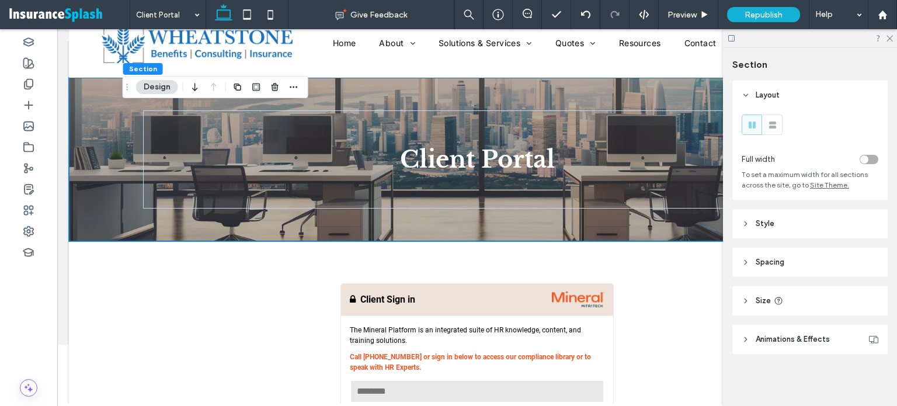
click at [782, 345] on span "Animations & Effects" at bounding box center [793, 340] width 74 height 12
click at [794, 303] on header "Size" at bounding box center [810, 300] width 155 height 29
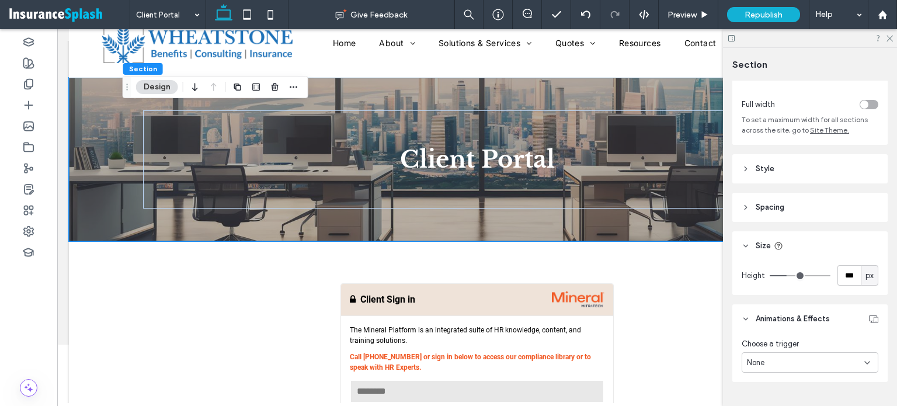
scroll to position [0, 0]
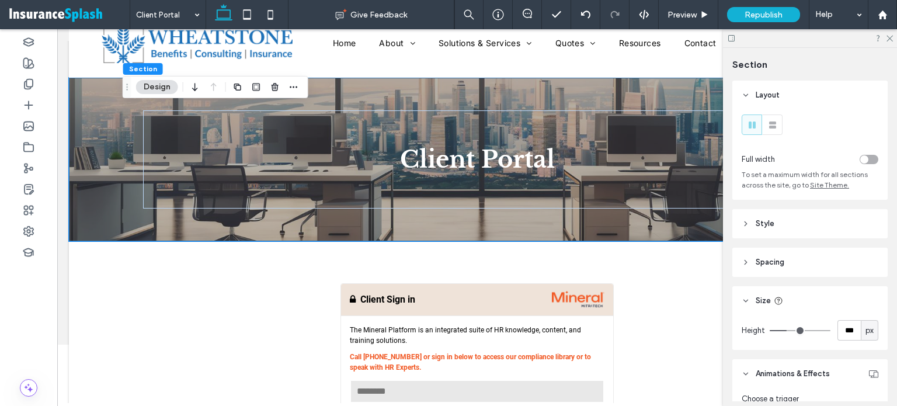
click at [811, 222] on header "Style" at bounding box center [810, 223] width 155 height 29
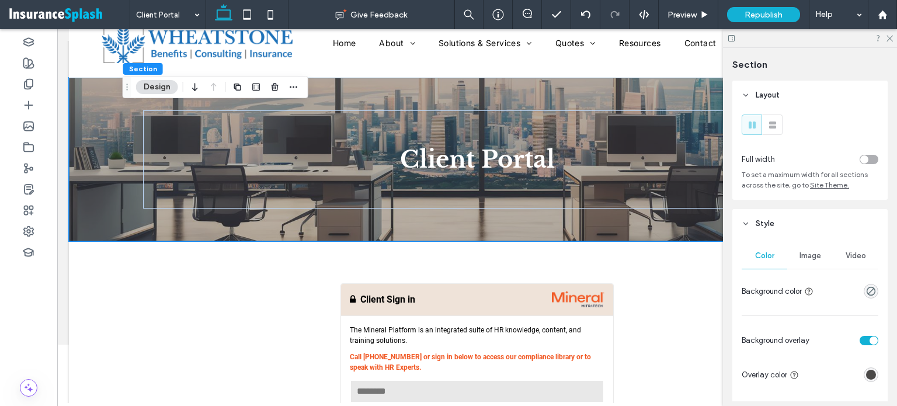
click at [811, 255] on span "Image" at bounding box center [811, 255] width 22 height 9
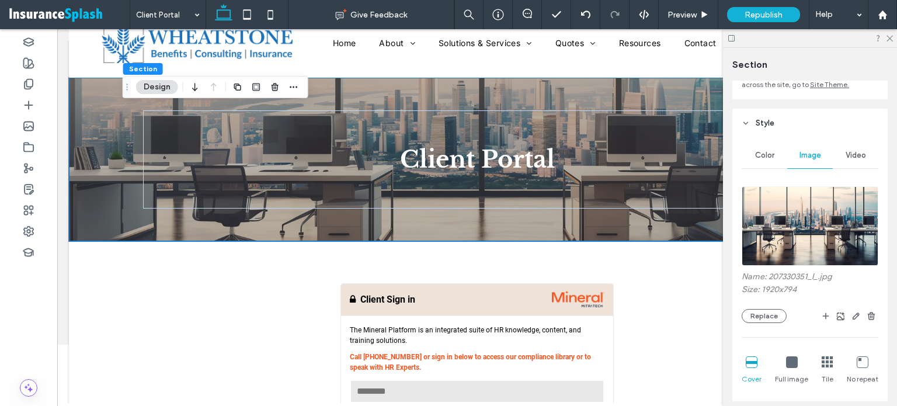
scroll to position [117, 0]
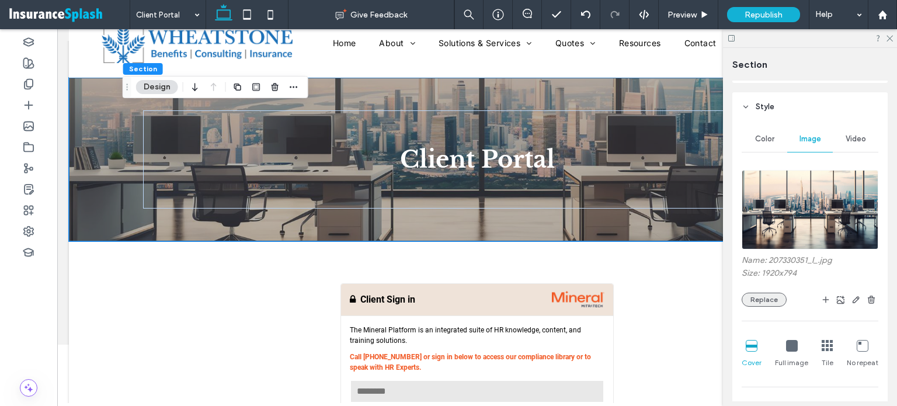
click at [772, 299] on button "Replace" at bounding box center [764, 300] width 45 height 14
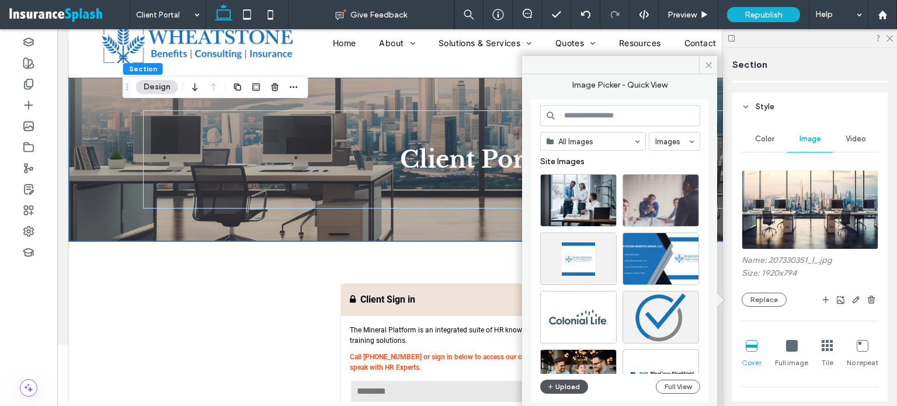
click at [562, 392] on button "Upload" at bounding box center [564, 387] width 48 height 14
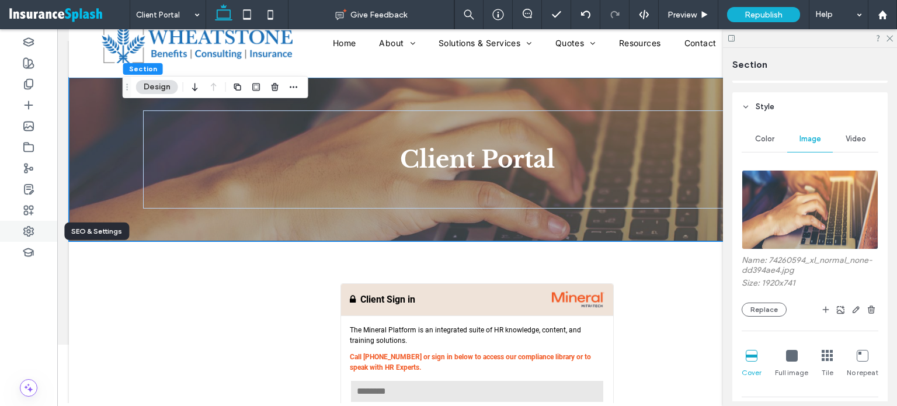
click at [25, 234] on use at bounding box center [28, 231] width 9 height 9
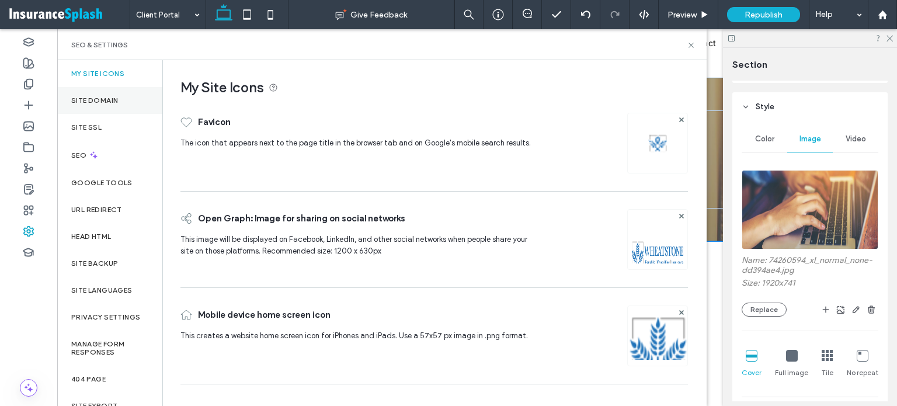
click at [103, 97] on label "Site Domain" at bounding box center [94, 100] width 47 height 8
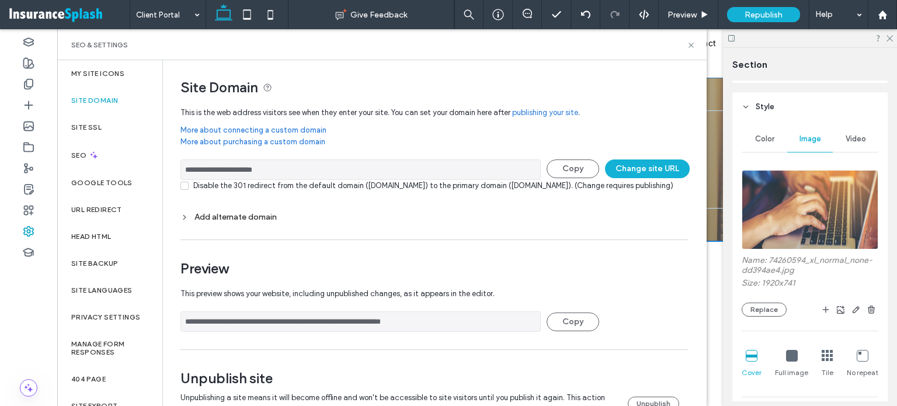
click at [554, 107] on link "publishing your site" at bounding box center [545, 113] width 66 height 12
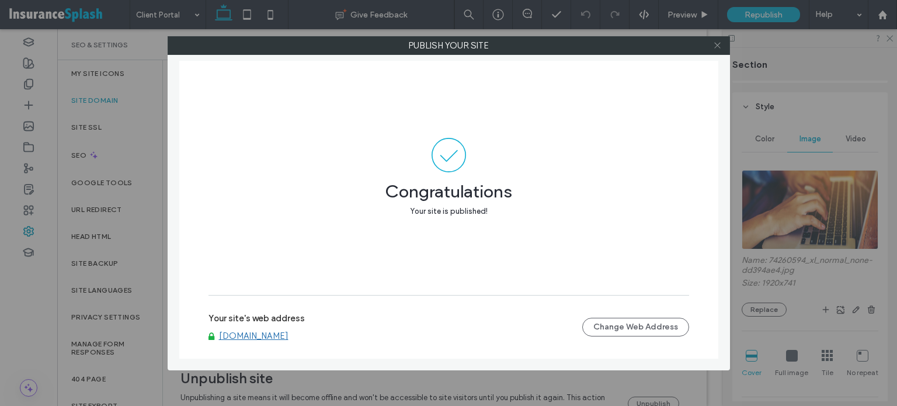
click at [717, 46] on use at bounding box center [717, 46] width 6 height 6
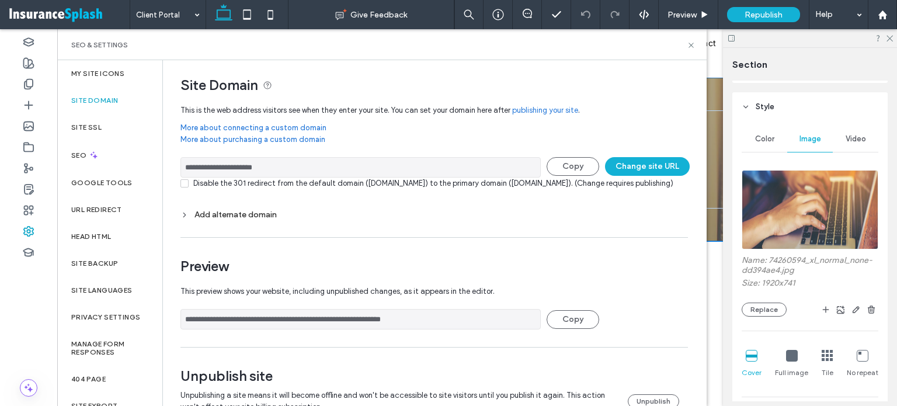
scroll to position [0, 0]
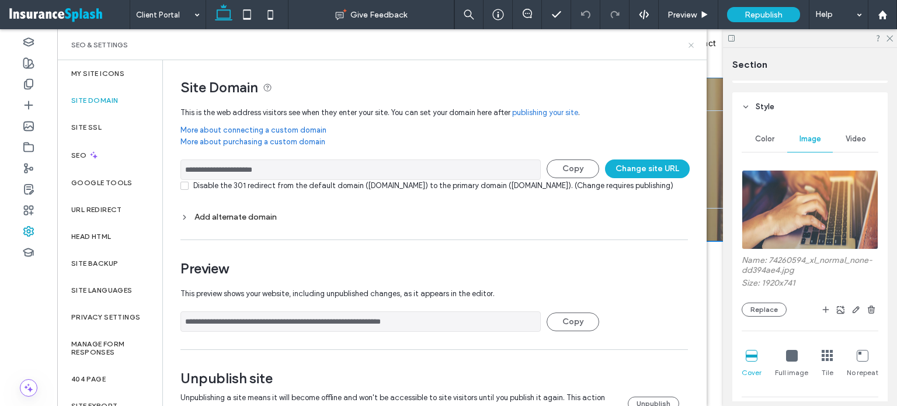
click at [694, 47] on icon at bounding box center [691, 45] width 9 height 9
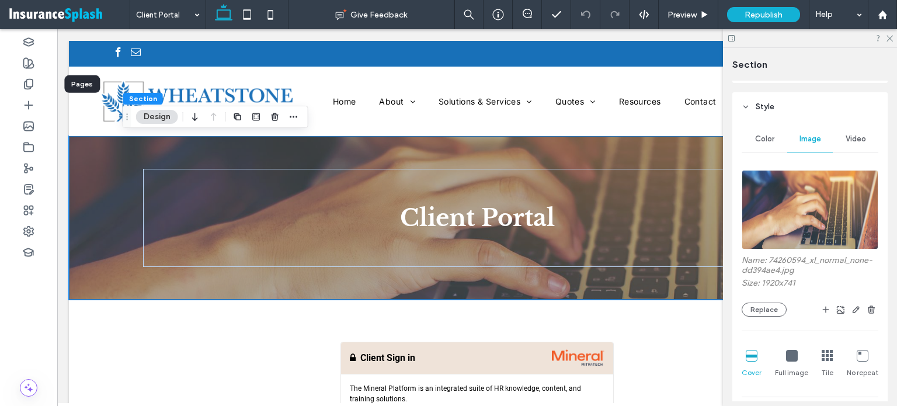
drag, startPoint x: 22, startPoint y: 87, endPoint x: 66, endPoint y: 77, distance: 45.6
click at [22, 87] on div at bounding box center [28, 84] width 57 height 21
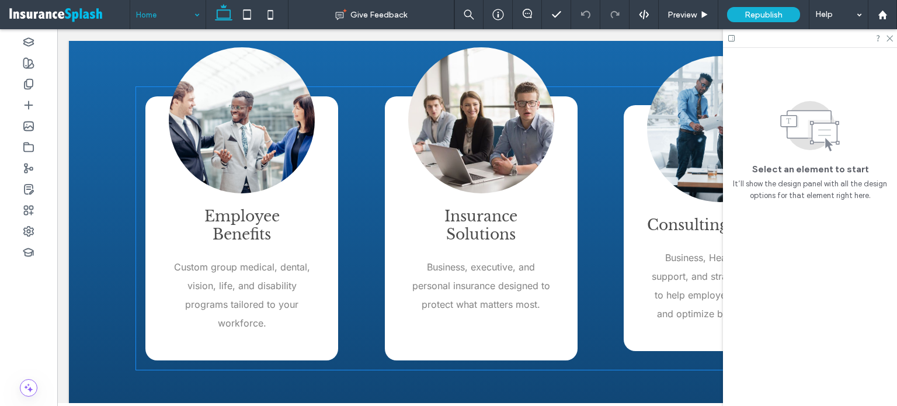
scroll to position [935, 0]
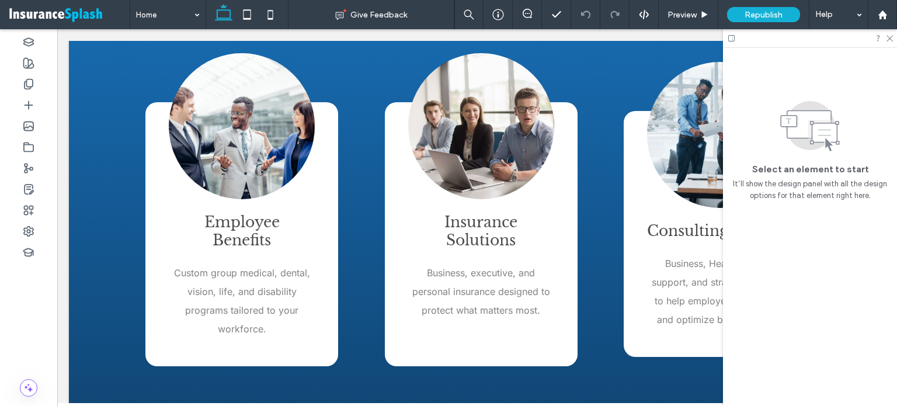
scroll to position [993, 0]
